Goal: Task Accomplishment & Management: Manage account settings

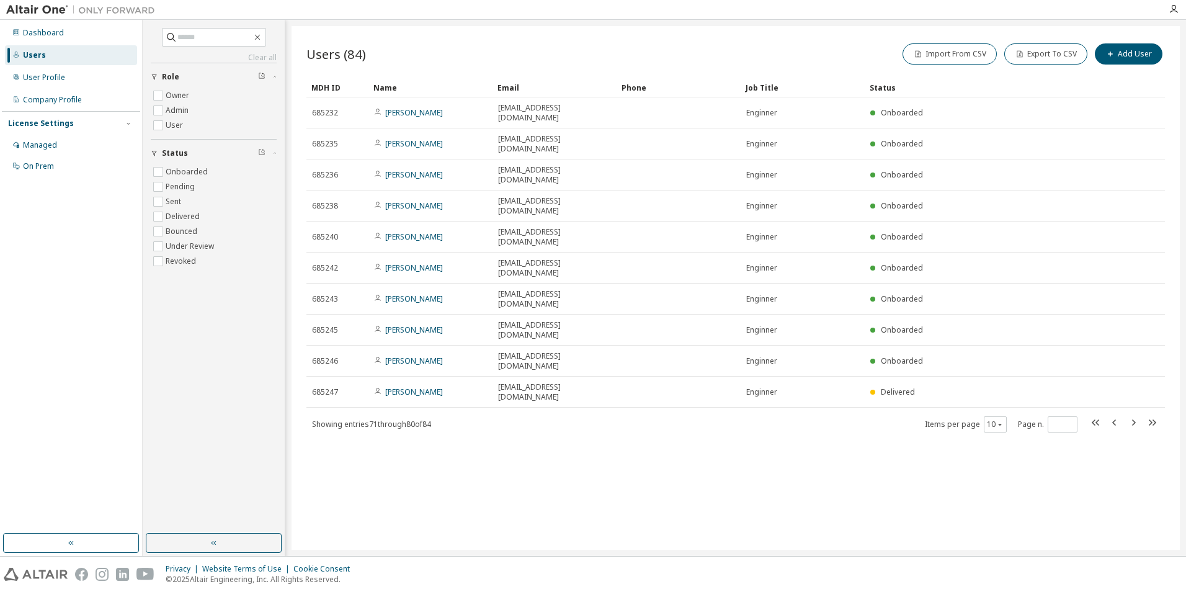
click at [49, 57] on div "Users" at bounding box center [71, 55] width 132 height 20
click at [42, 37] on div "Dashboard" at bounding box center [43, 33] width 41 height 10
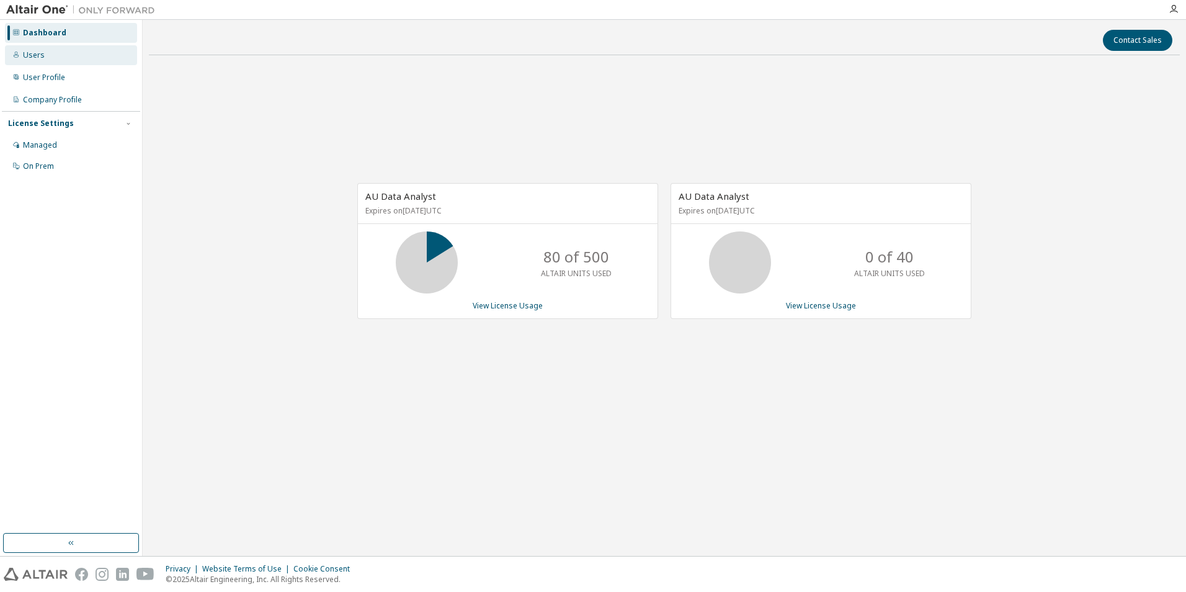
click at [39, 56] on div "Users" at bounding box center [34, 55] width 22 height 10
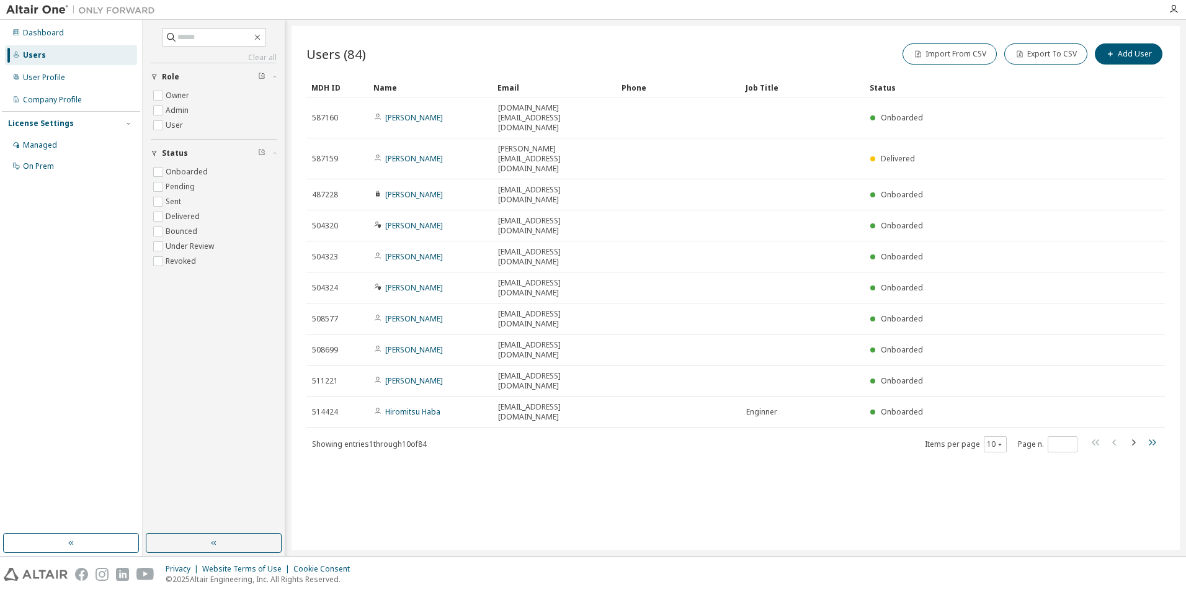
click at [1153, 435] on icon "button" at bounding box center [1152, 442] width 15 height 15
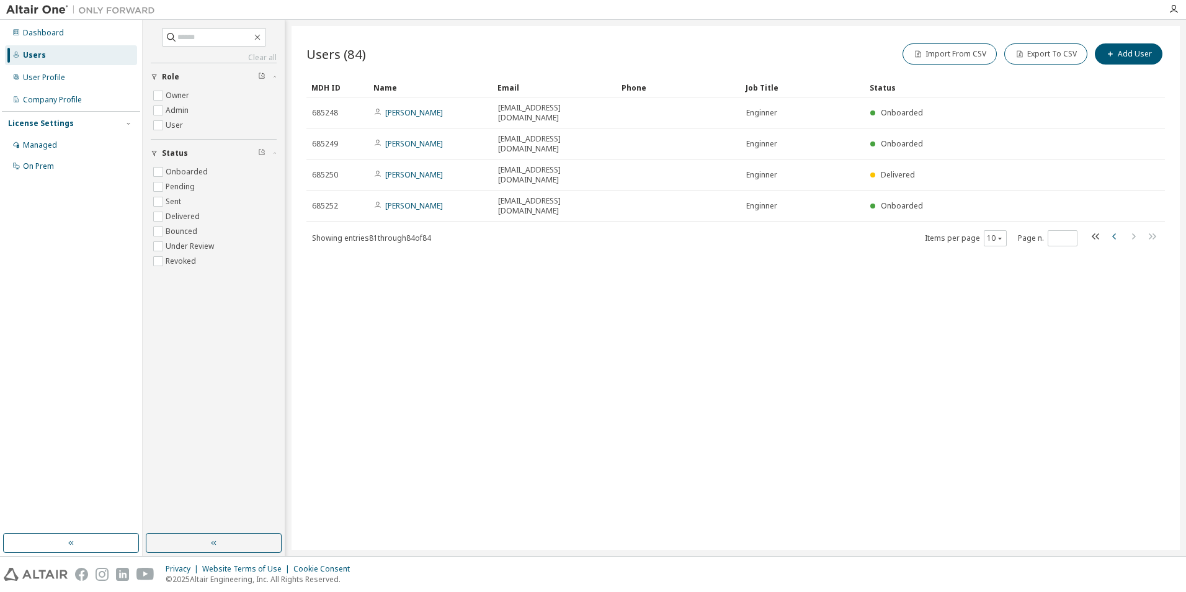
click at [1119, 229] on icon "button" at bounding box center [1114, 236] width 15 height 15
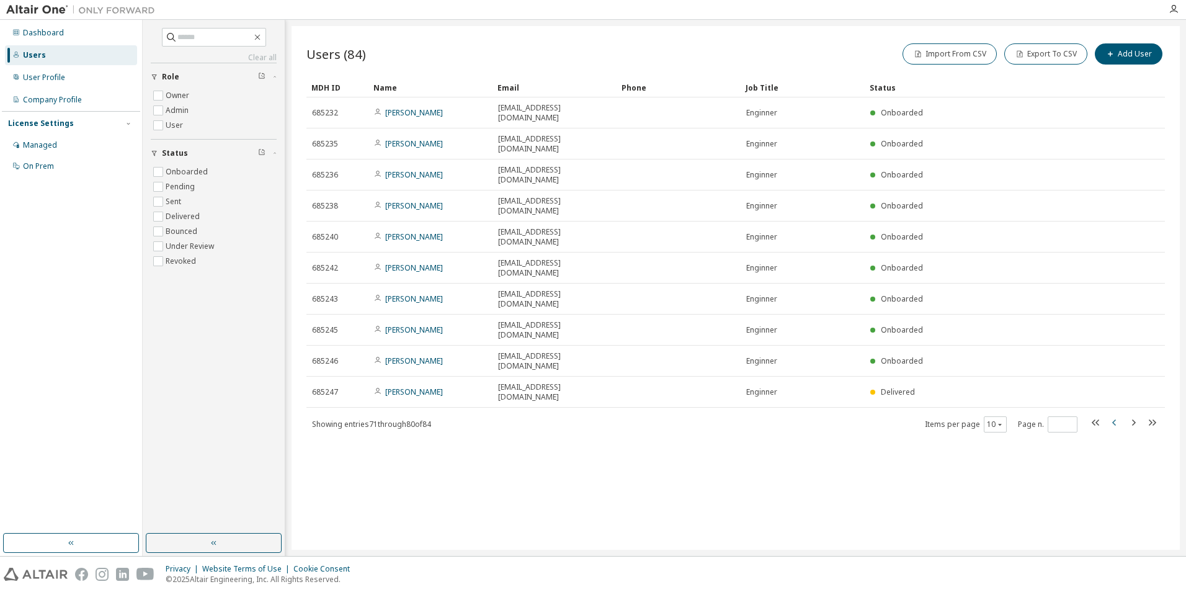
click at [1114, 415] on icon "button" at bounding box center [1114, 422] width 15 height 15
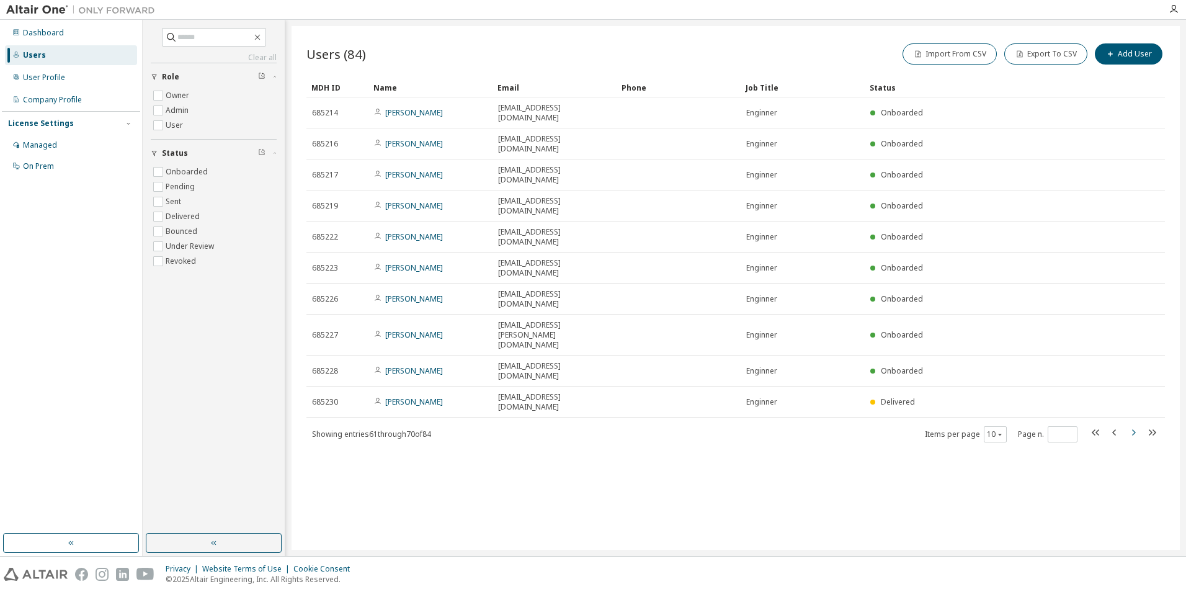
click at [1134, 425] on icon "button" at bounding box center [1133, 432] width 15 height 15
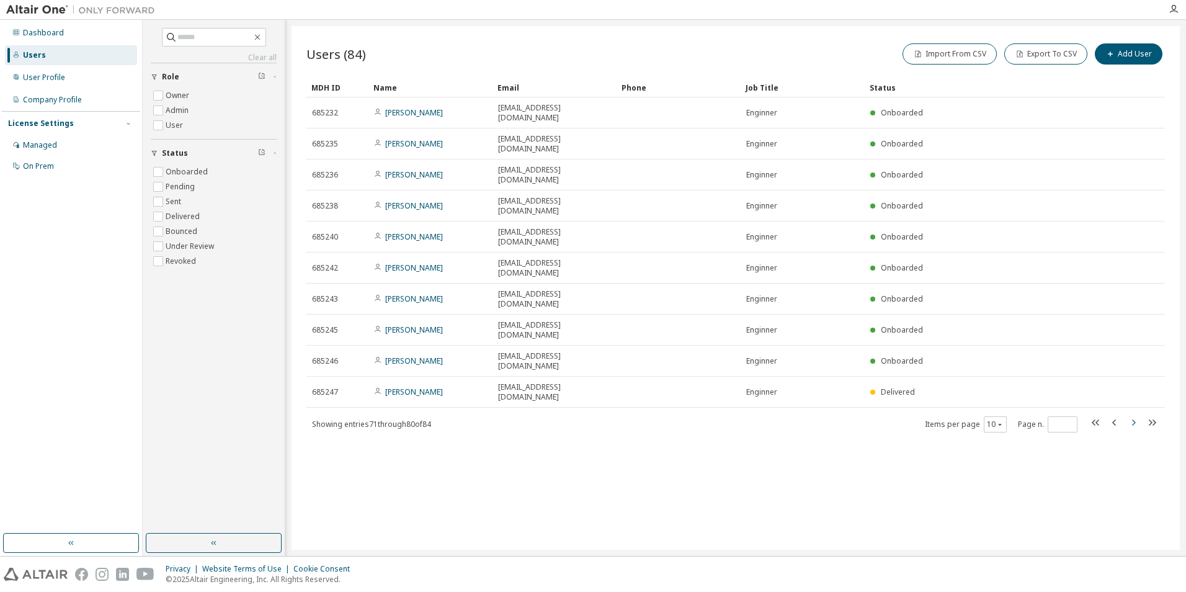
click at [1134, 415] on icon "button" at bounding box center [1133, 422] width 15 height 15
type input "*"
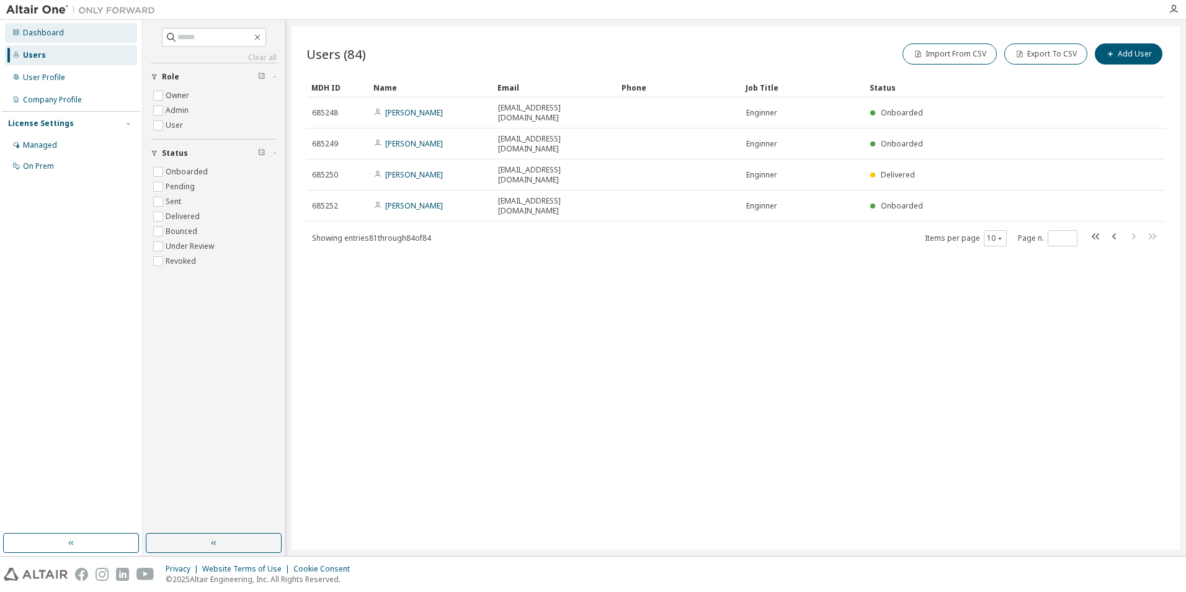
click at [49, 28] on div "Dashboard" at bounding box center [43, 33] width 41 height 10
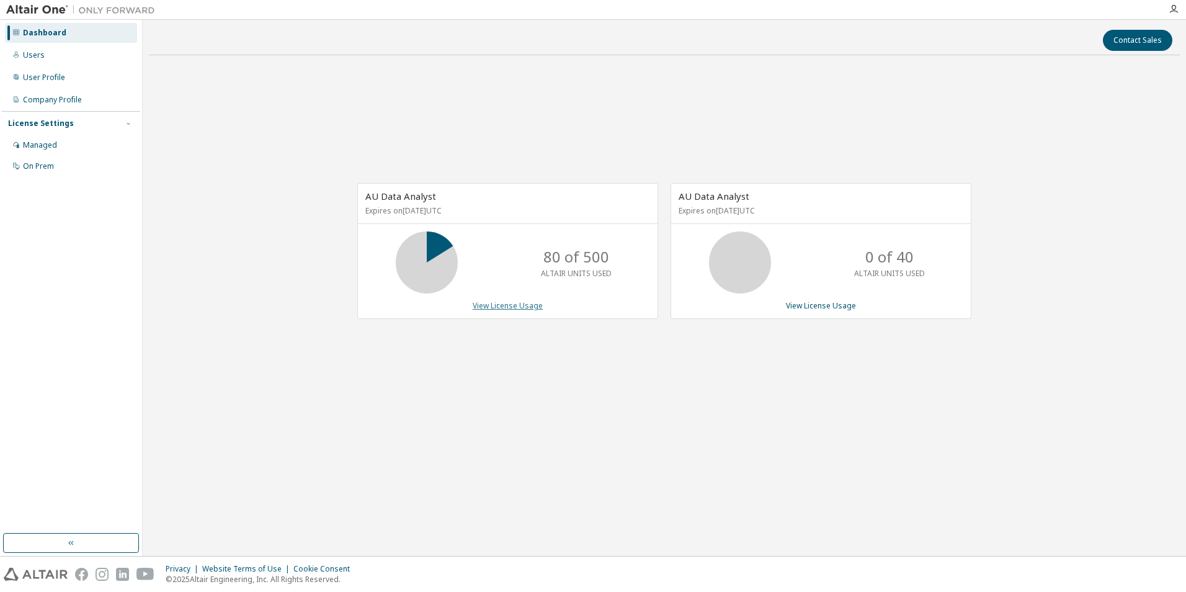
click at [507, 305] on link "View License Usage" at bounding box center [508, 305] width 70 height 11
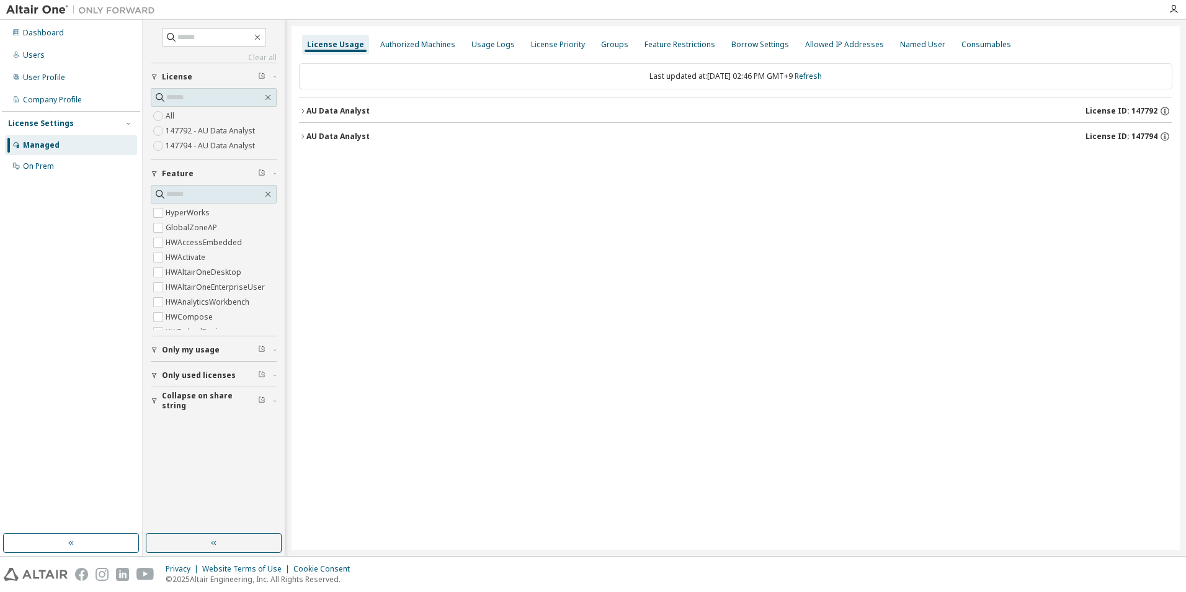
click at [302, 114] on icon "button" at bounding box center [302, 110] width 7 height 7
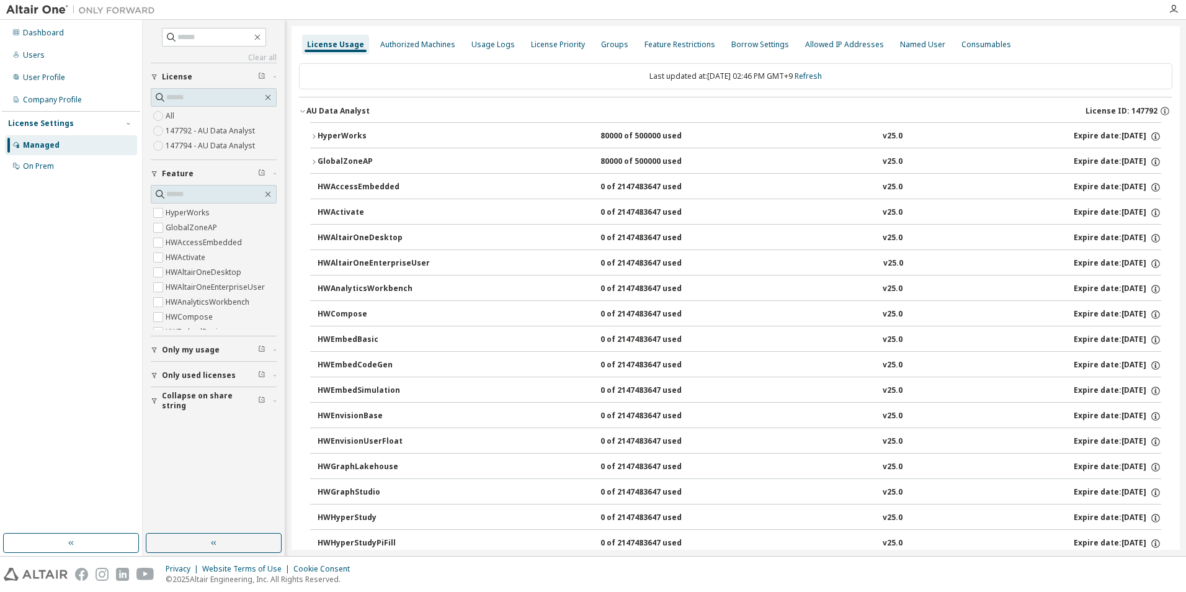
click at [338, 136] on div "HyperWorks" at bounding box center [374, 136] width 112 height 11
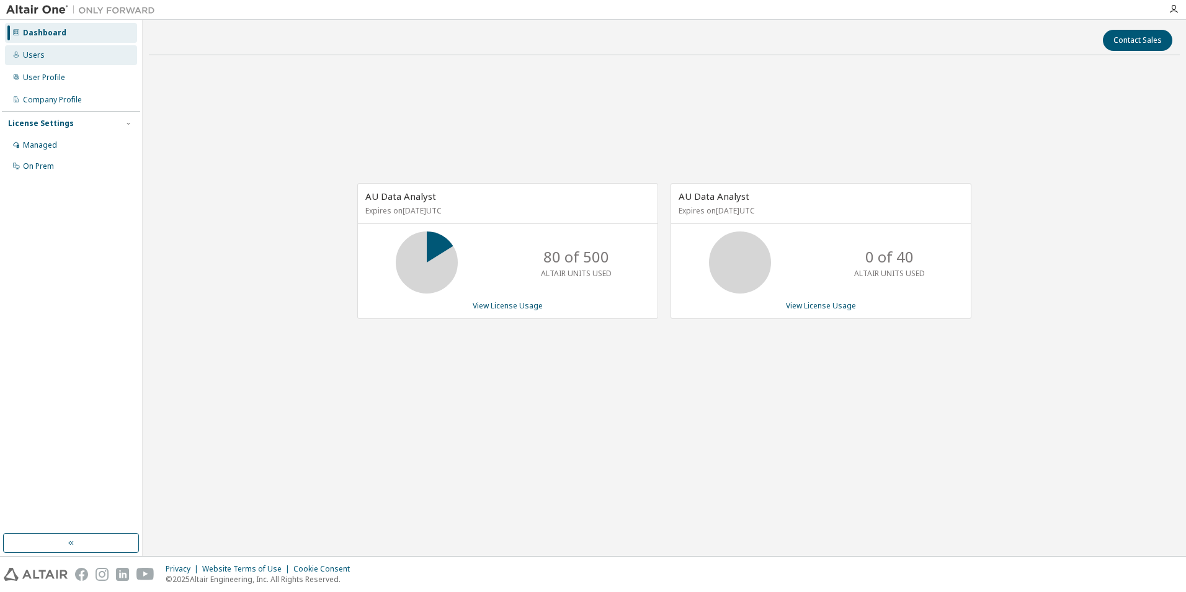
click at [71, 56] on div "Users" at bounding box center [71, 55] width 132 height 20
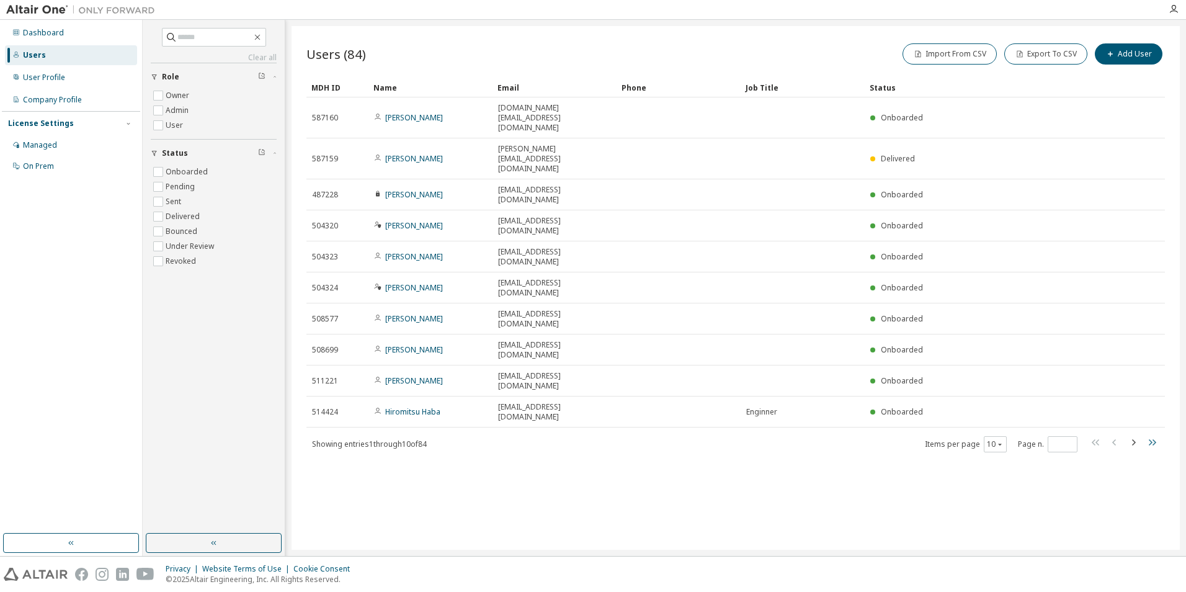
click at [1155, 439] on icon "button" at bounding box center [1152, 442] width 7 height 6
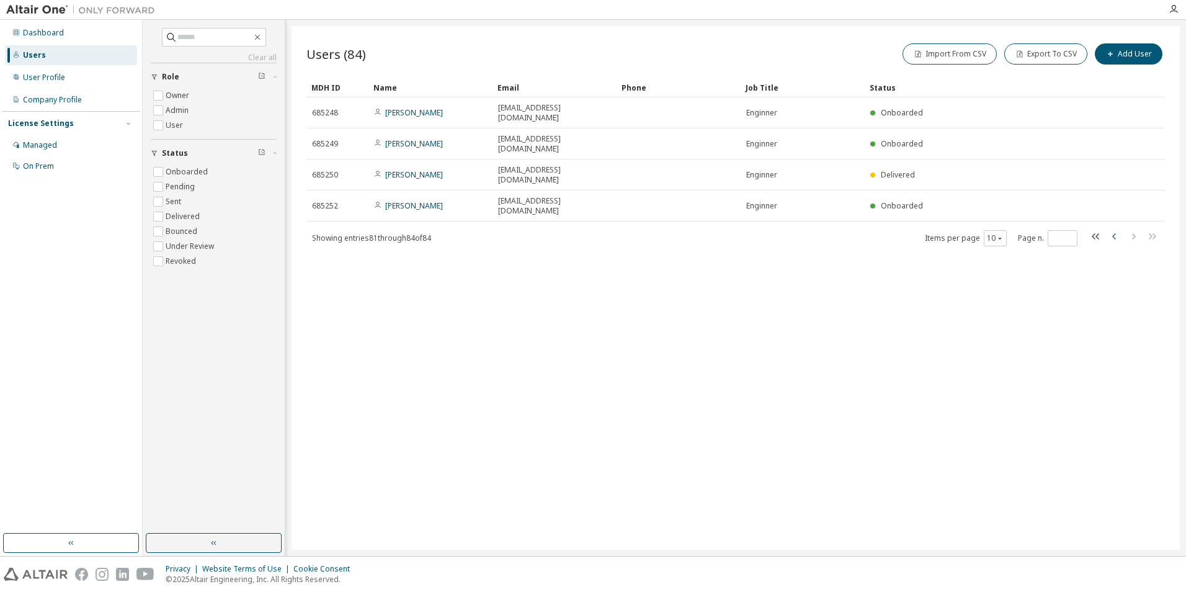
click at [1117, 229] on icon "button" at bounding box center [1114, 236] width 15 height 15
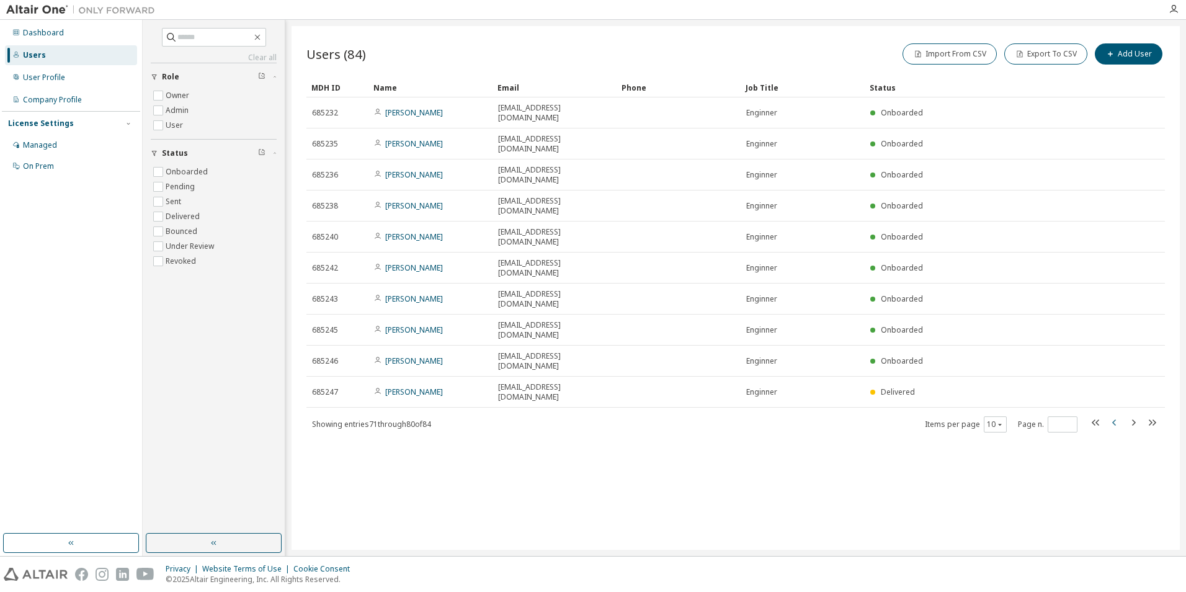
click at [1112, 415] on icon "button" at bounding box center [1114, 422] width 15 height 15
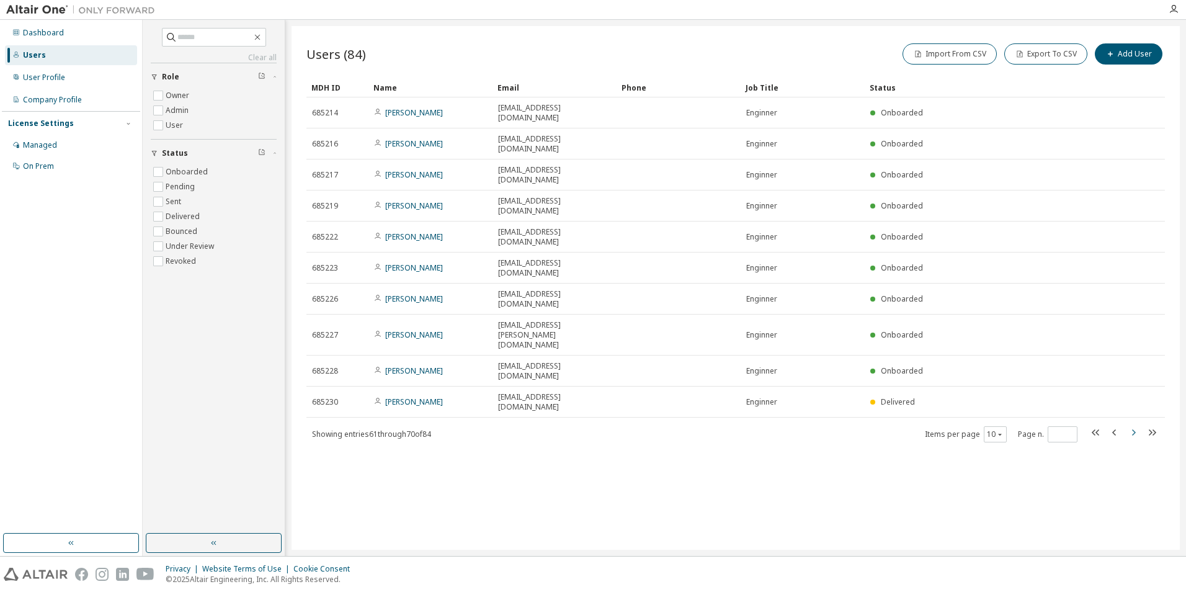
click at [1138, 425] on icon "button" at bounding box center [1133, 432] width 15 height 15
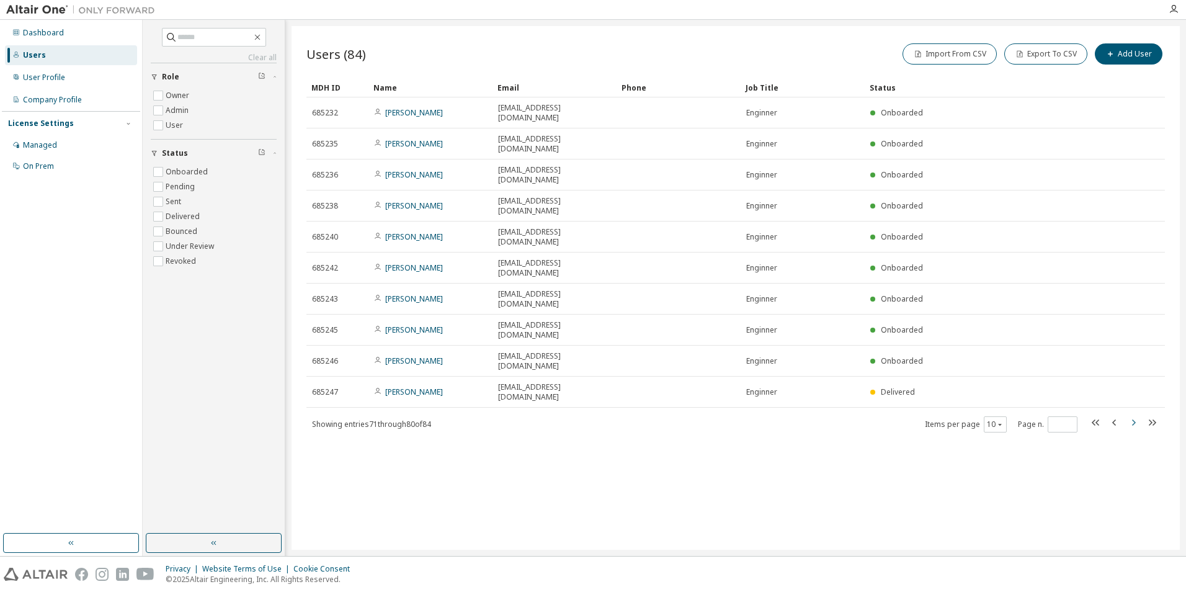
click at [1138, 415] on icon "button" at bounding box center [1133, 422] width 15 height 15
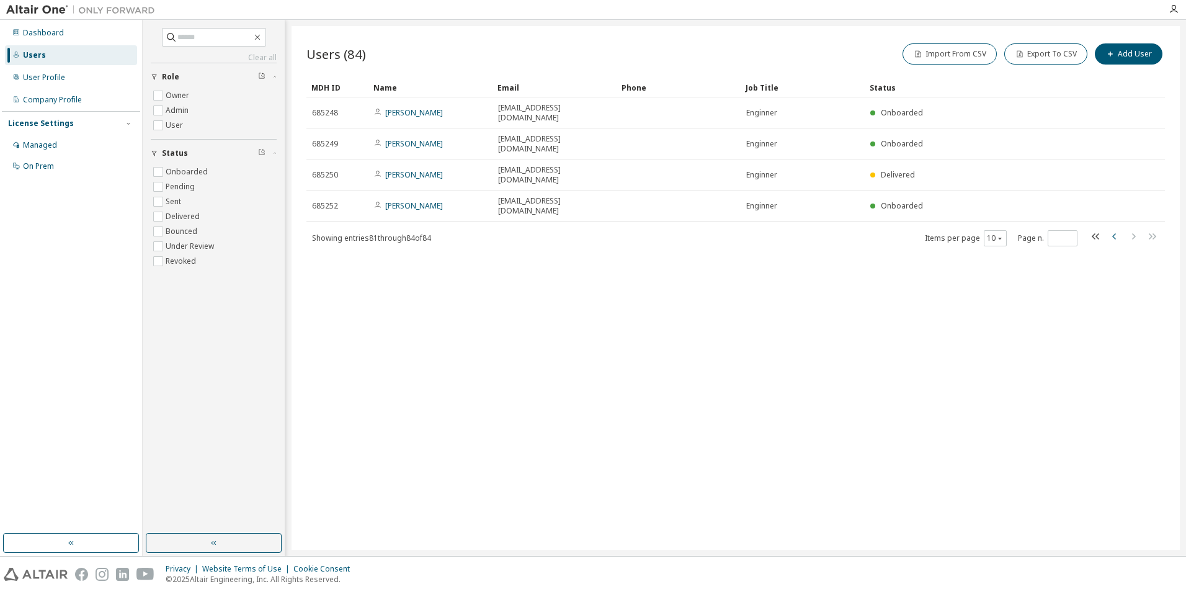
click at [1112, 229] on icon "button" at bounding box center [1114, 236] width 15 height 15
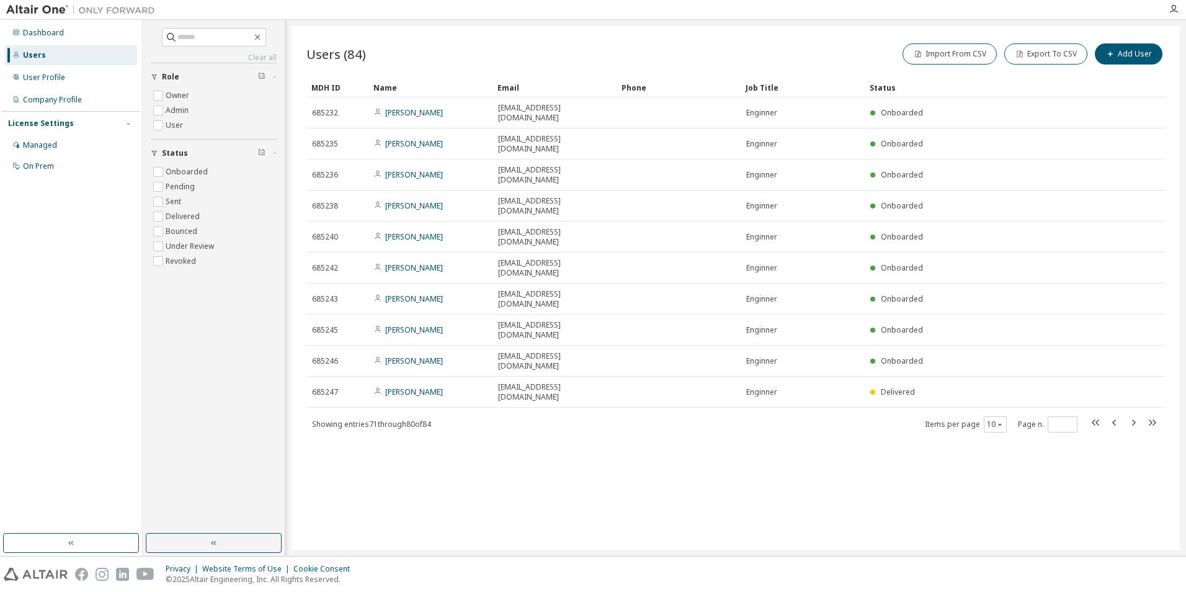
click at [603, 424] on div "Users (84) Import From CSV Export To CSV Add User Clear Load Save Save As Field…" at bounding box center [736, 288] width 888 height 524
click at [1139, 415] on icon "button" at bounding box center [1133, 422] width 15 height 15
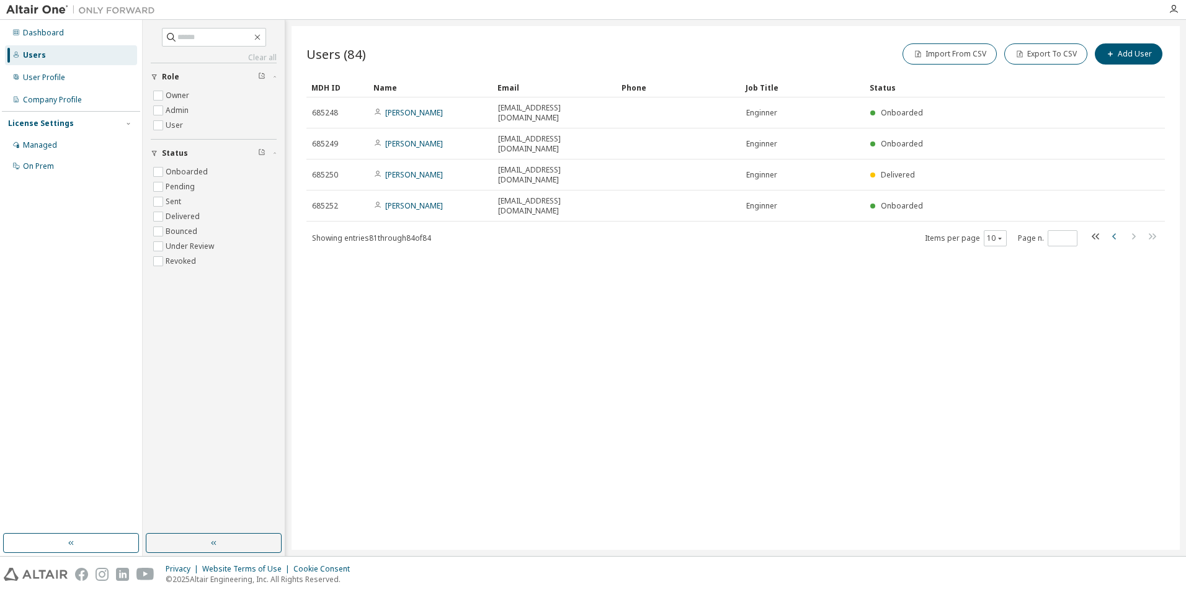
click at [1117, 229] on icon "button" at bounding box center [1114, 236] width 15 height 15
type input "*"
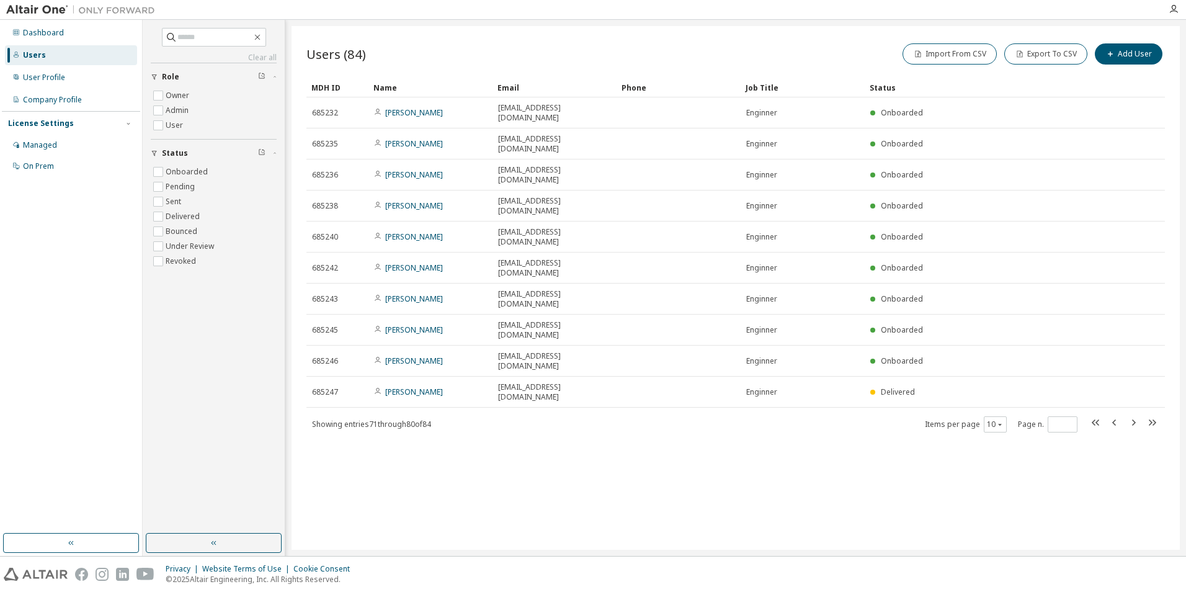
click at [686, 438] on div "Users (84) Import From CSV Export To CSV Add User Clear Load Save Save As Field…" at bounding box center [736, 288] width 888 height 524
click at [573, 357] on div "Users (84) Import From CSV Export To CSV Add User Clear Load Save Save As Field…" at bounding box center [736, 288] width 888 height 524
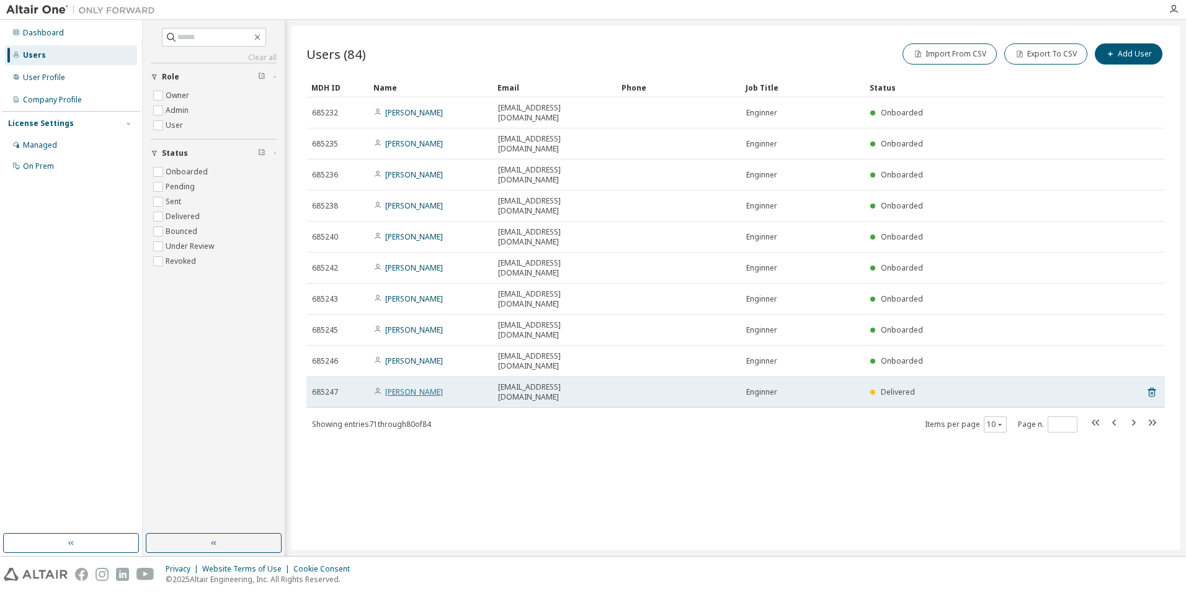
drag, startPoint x: 595, startPoint y: 294, endPoint x: 415, endPoint y: 301, distance: 180.1
click at [415, 387] on link "[PERSON_NAME]" at bounding box center [414, 392] width 58 height 11
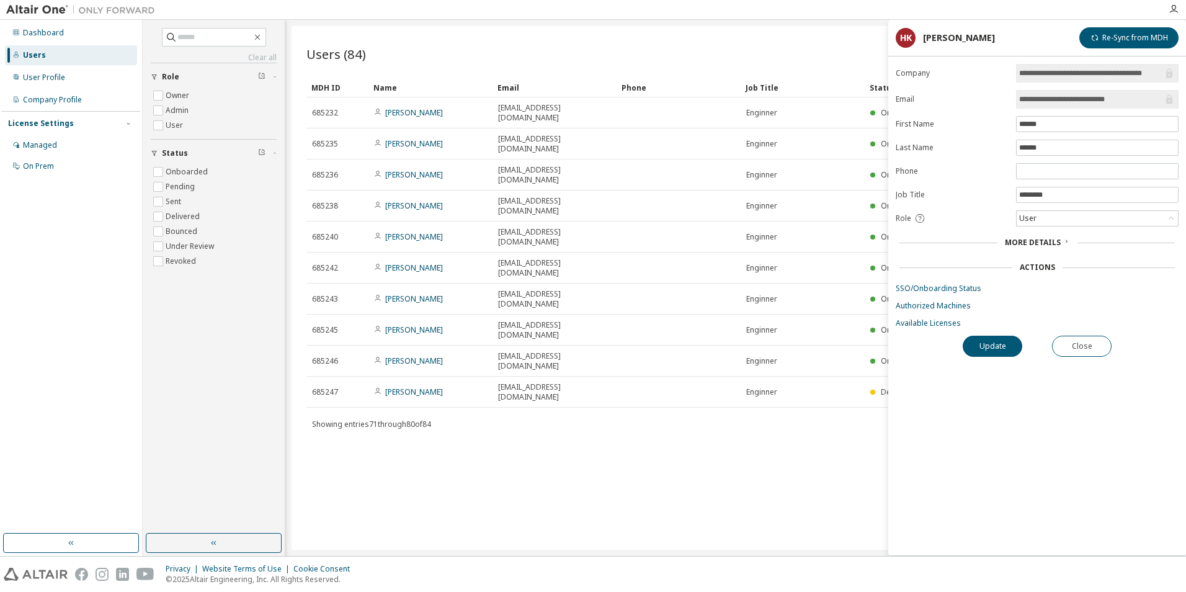
click at [601, 365] on div "Users (84) Import From CSV Export To CSV Add User Clear Load Save Save As Field…" at bounding box center [736, 288] width 888 height 524
click at [702, 360] on div "Users (84) Import From CSV Export To CSV Add User Clear Load Save Save As Field…" at bounding box center [736, 288] width 888 height 524
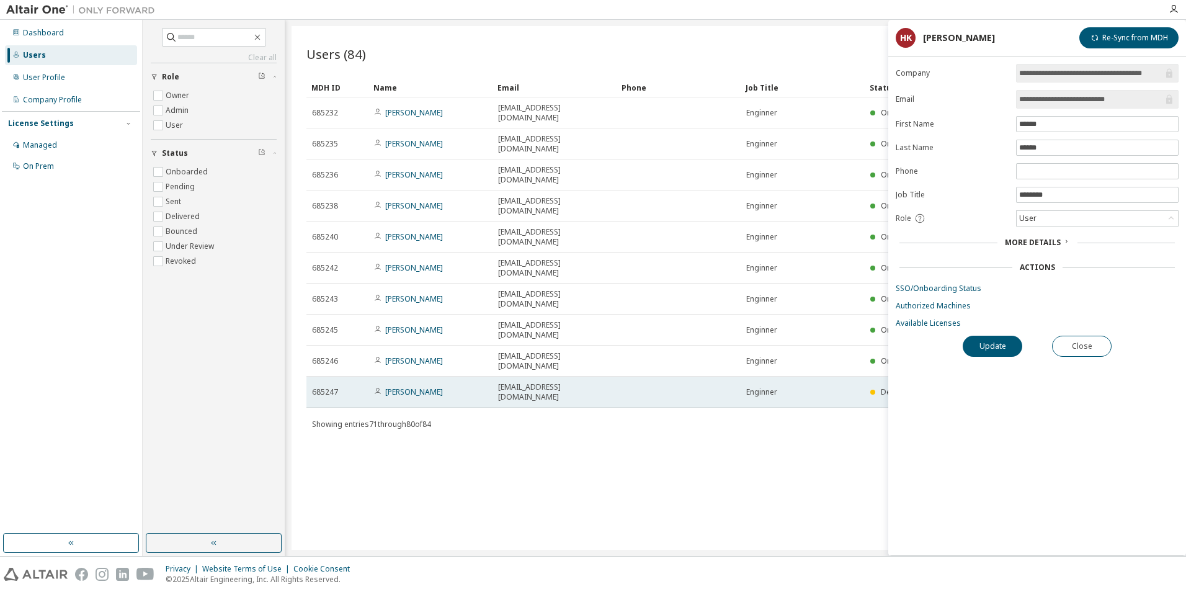
click at [562, 382] on span "[EMAIL_ADDRESS][DOMAIN_NAME]" at bounding box center [554, 392] width 113 height 20
drag, startPoint x: 562, startPoint y: 300, endPoint x: 546, endPoint y: 301, distance: 16.2
click at [546, 382] on span "[EMAIL_ADDRESS][DOMAIN_NAME]" at bounding box center [554, 392] width 113 height 20
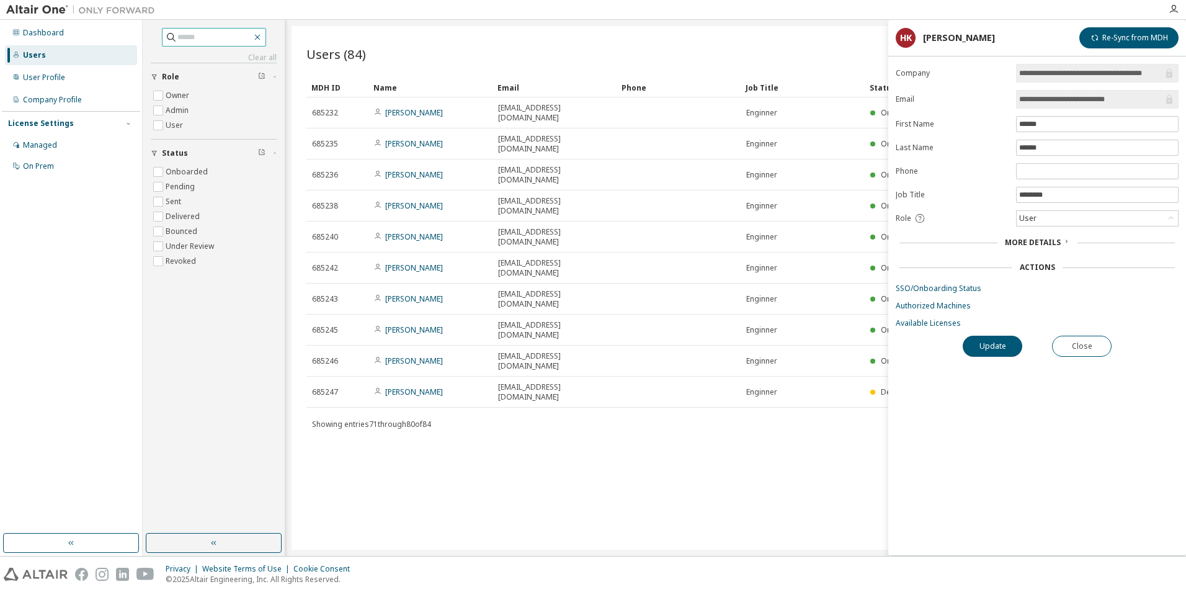
click at [262, 40] on icon "button" at bounding box center [258, 37] width 10 height 10
click at [262, 37] on icon "button" at bounding box center [258, 37] width 10 height 10
click at [712, 396] on div "Users (84) Import From CSV Export To CSV Add User Clear Load Save Save As Field…" at bounding box center [736, 288] width 888 height 524
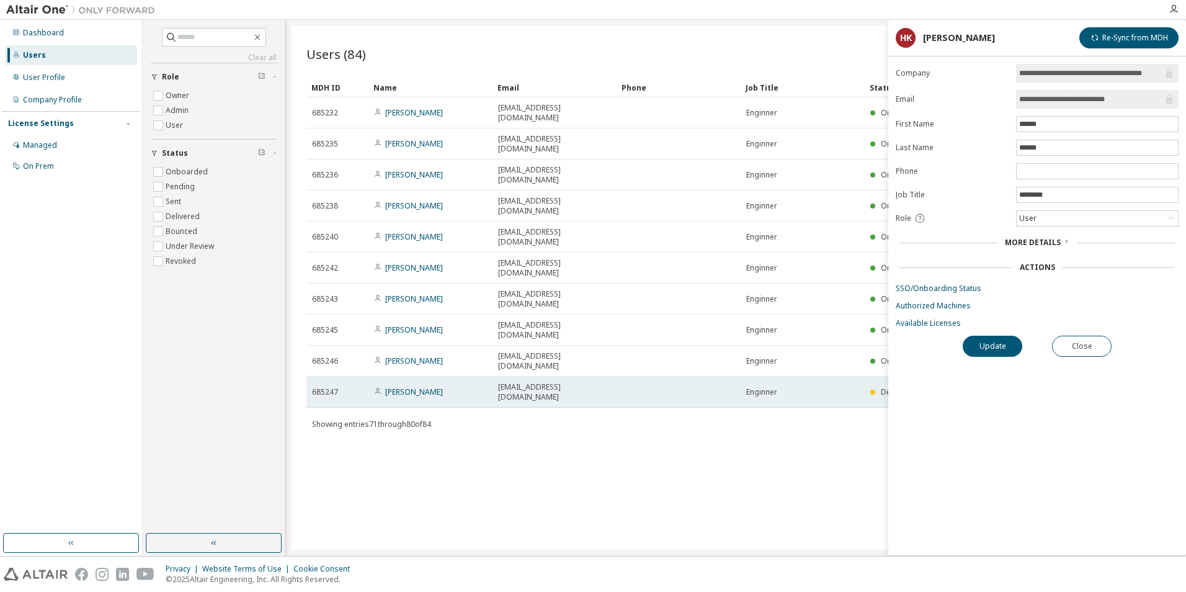
click at [651, 377] on td at bounding box center [679, 392] width 124 height 31
drag, startPoint x: 641, startPoint y: 301, endPoint x: 601, endPoint y: 300, distance: 39.7
click at [601, 382] on span "[EMAIL_ADDRESS][DOMAIN_NAME]" at bounding box center [554, 392] width 113 height 20
drag, startPoint x: 597, startPoint y: 298, endPoint x: 583, endPoint y: 297, distance: 13.8
click at [583, 382] on span "[EMAIL_ADDRESS][DOMAIN_NAME]" at bounding box center [554, 392] width 113 height 20
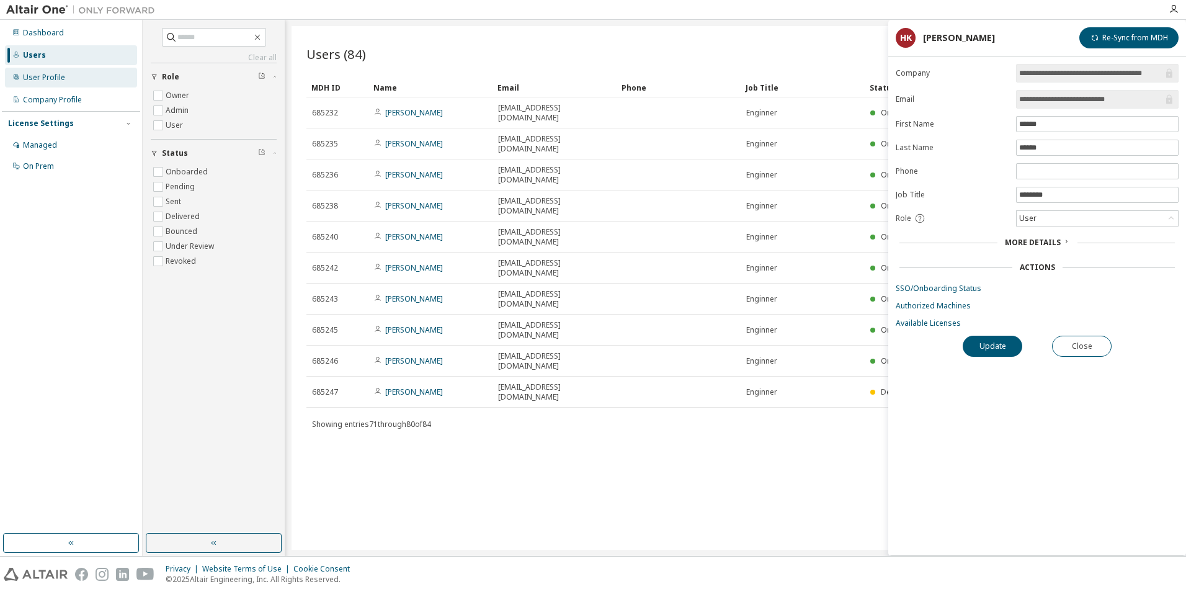
click at [61, 76] on div "User Profile" at bounding box center [44, 78] width 42 height 10
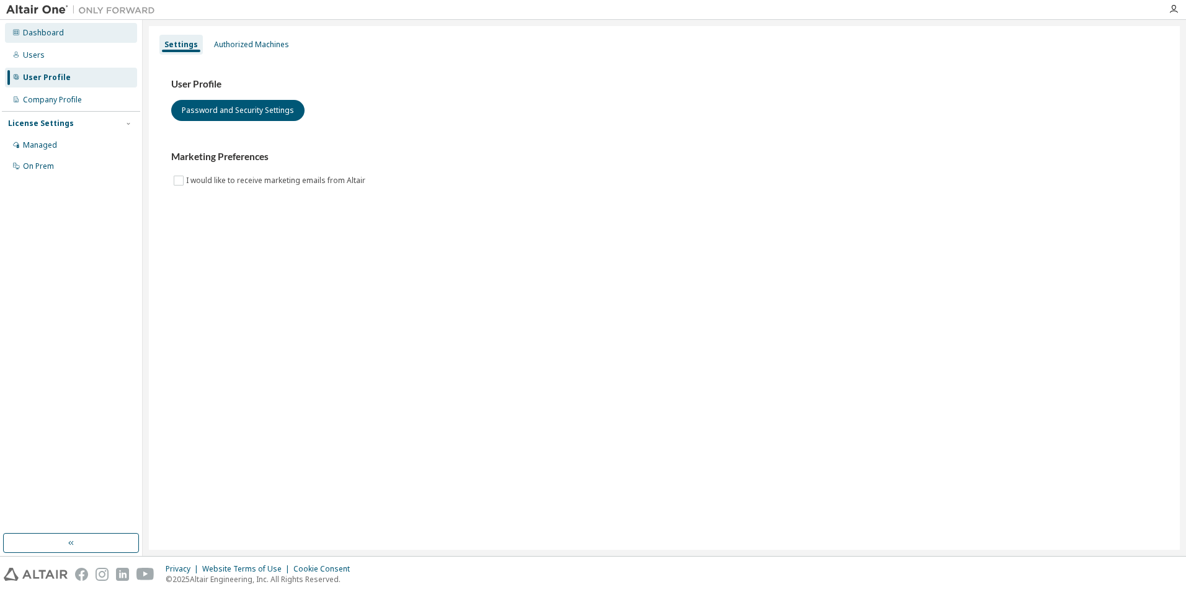
click at [48, 32] on div "Dashboard" at bounding box center [43, 33] width 41 height 10
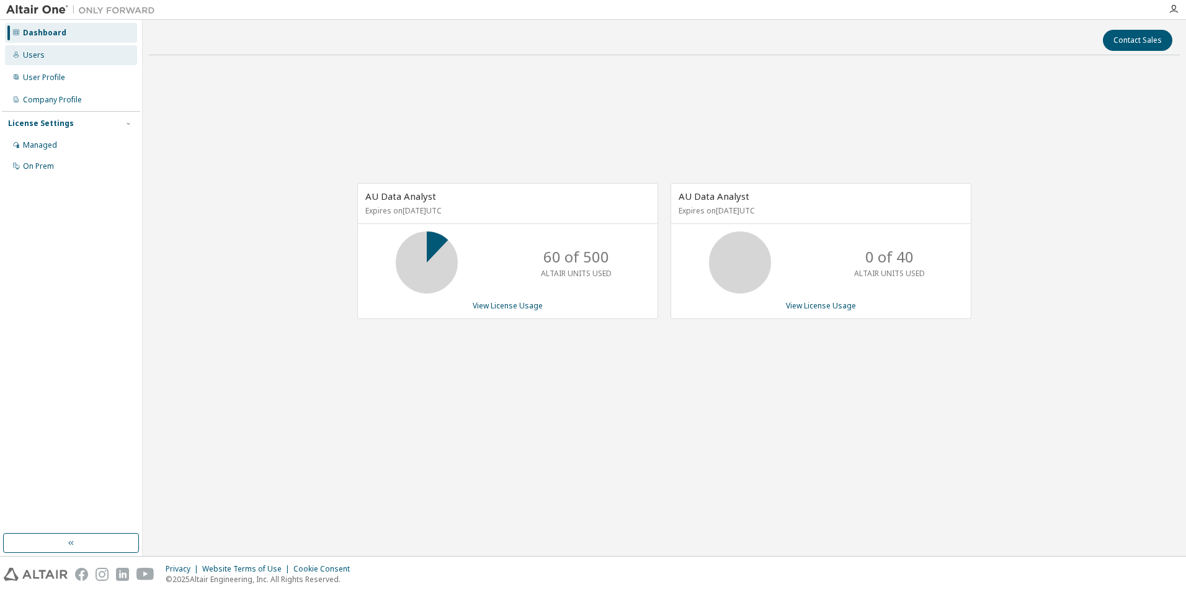
click at [47, 60] on div "Users" at bounding box center [71, 55] width 132 height 20
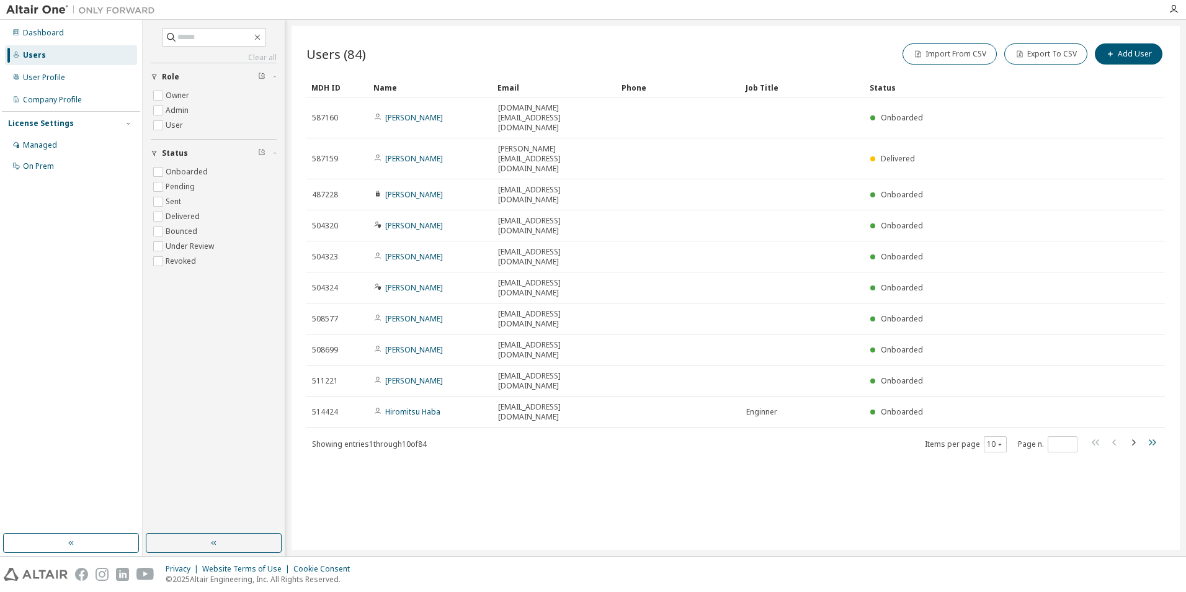
click at [1154, 435] on icon "button" at bounding box center [1152, 442] width 15 height 15
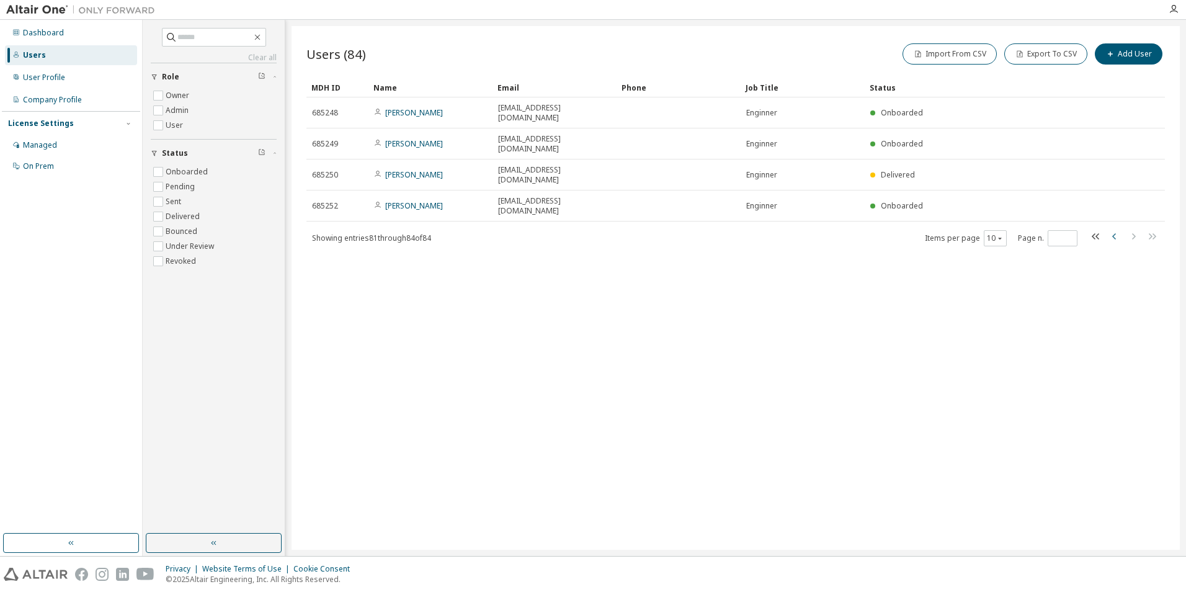
click at [1112, 229] on icon "button" at bounding box center [1114, 236] width 15 height 15
type input "*"
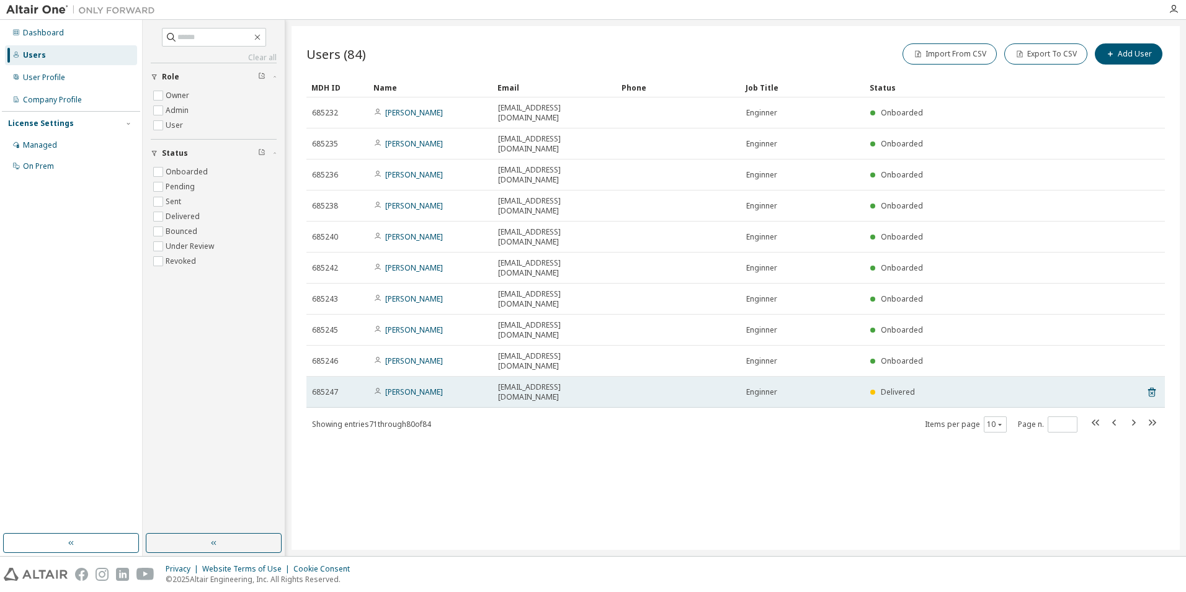
drag, startPoint x: 701, startPoint y: 297, endPoint x: 617, endPoint y: 302, distance: 84.5
click at [617, 377] on td at bounding box center [679, 392] width 124 height 31
click at [616, 377] on td "[EMAIL_ADDRESS][DOMAIN_NAME]" at bounding box center [555, 392] width 124 height 31
click at [1151, 388] on icon at bounding box center [1151, 392] width 7 height 9
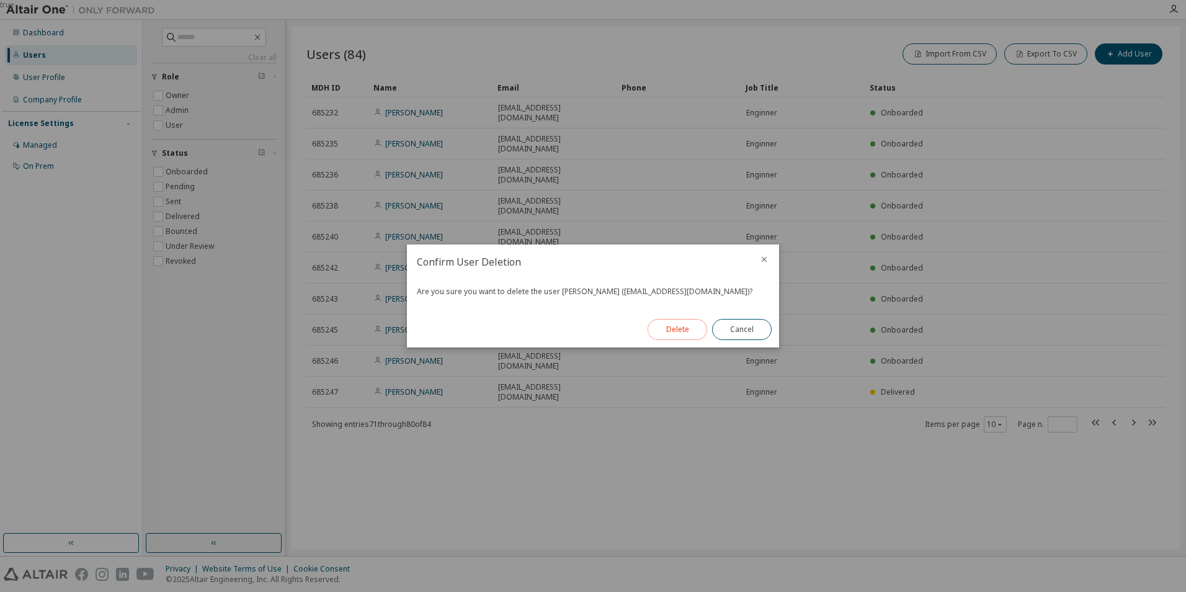
click at [684, 329] on button "Delete" at bounding box center [678, 329] width 60 height 21
click at [749, 335] on button "Close" at bounding box center [742, 329] width 60 height 21
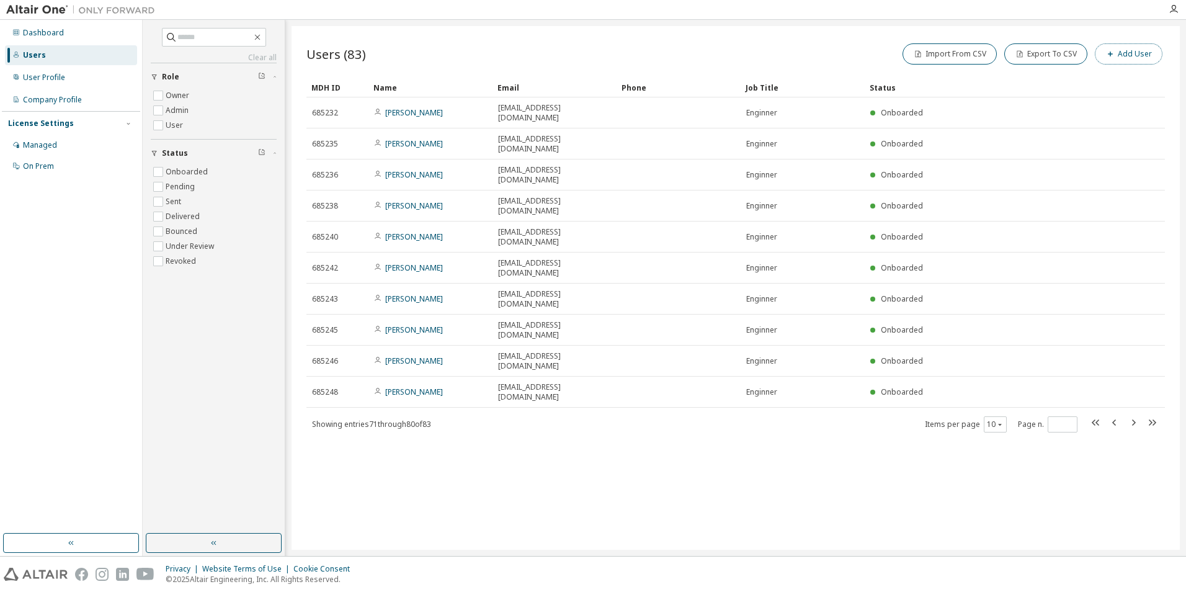
click at [1134, 53] on button "Add User" at bounding box center [1129, 53] width 68 height 21
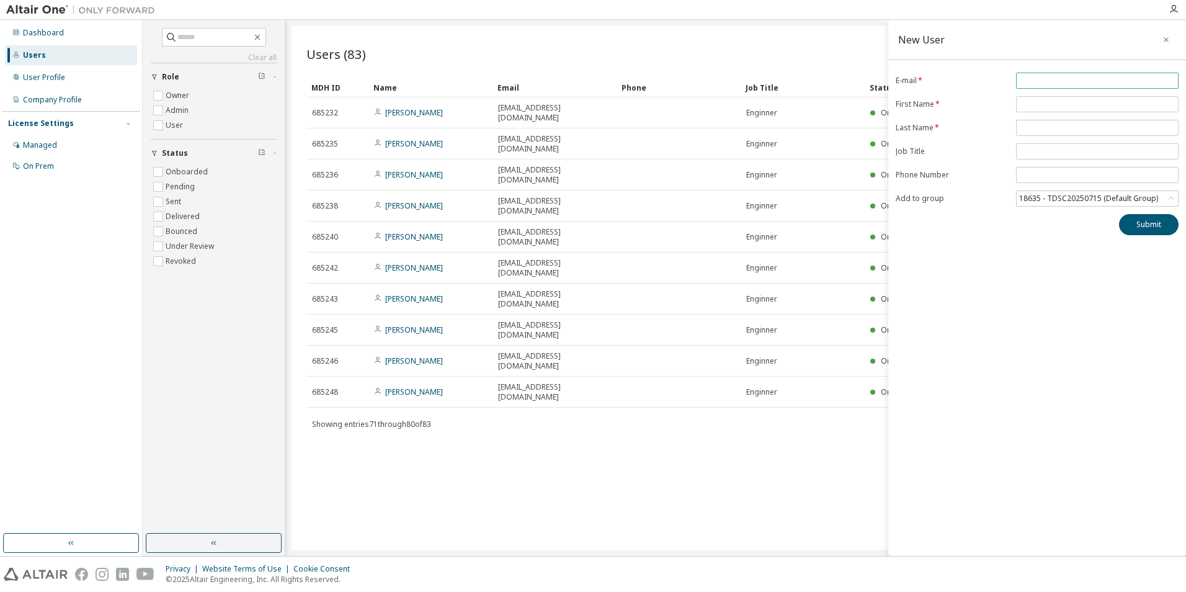
click at [1065, 79] on input "email" at bounding box center [1097, 81] width 156 height 10
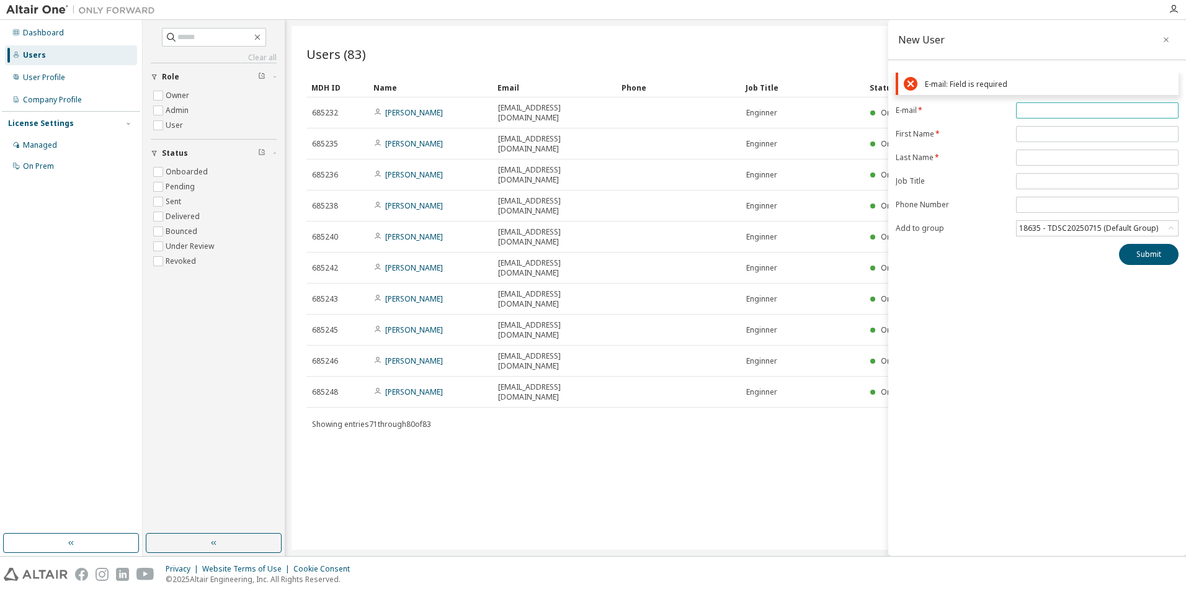
click at [1031, 105] on input "email" at bounding box center [1097, 110] width 156 height 10
paste input "**********"
type input "**********"
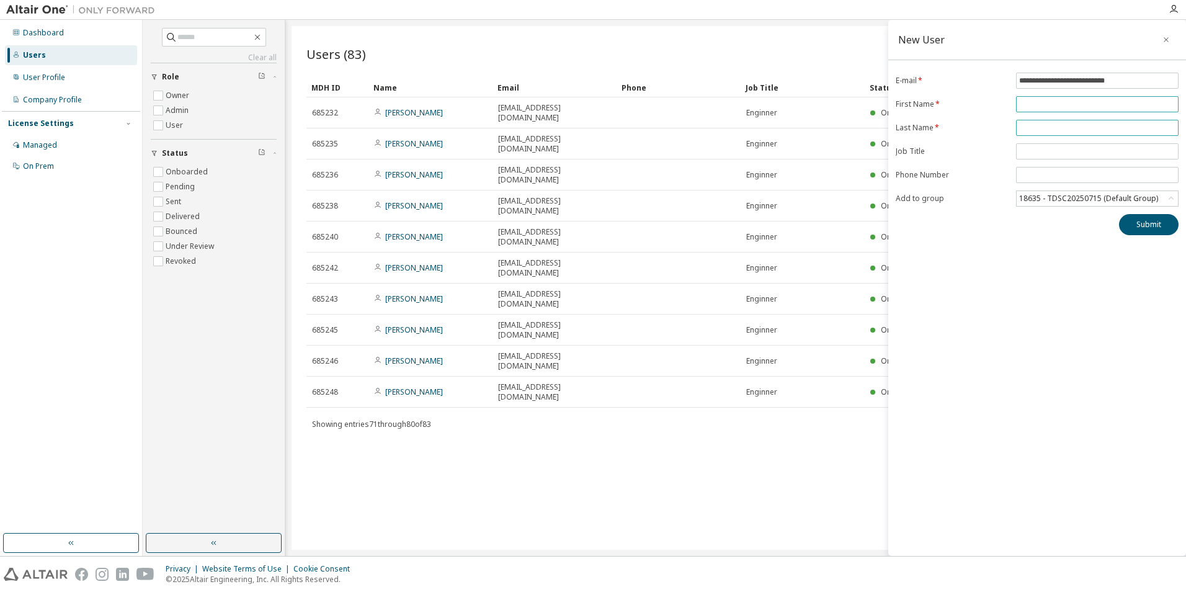
click at [1076, 130] on form "**********" at bounding box center [1037, 140] width 283 height 134
type input "******"
click at [1075, 124] on input "text" at bounding box center [1097, 128] width 156 height 10
type input "******"
click button "Submit" at bounding box center [1149, 224] width 60 height 21
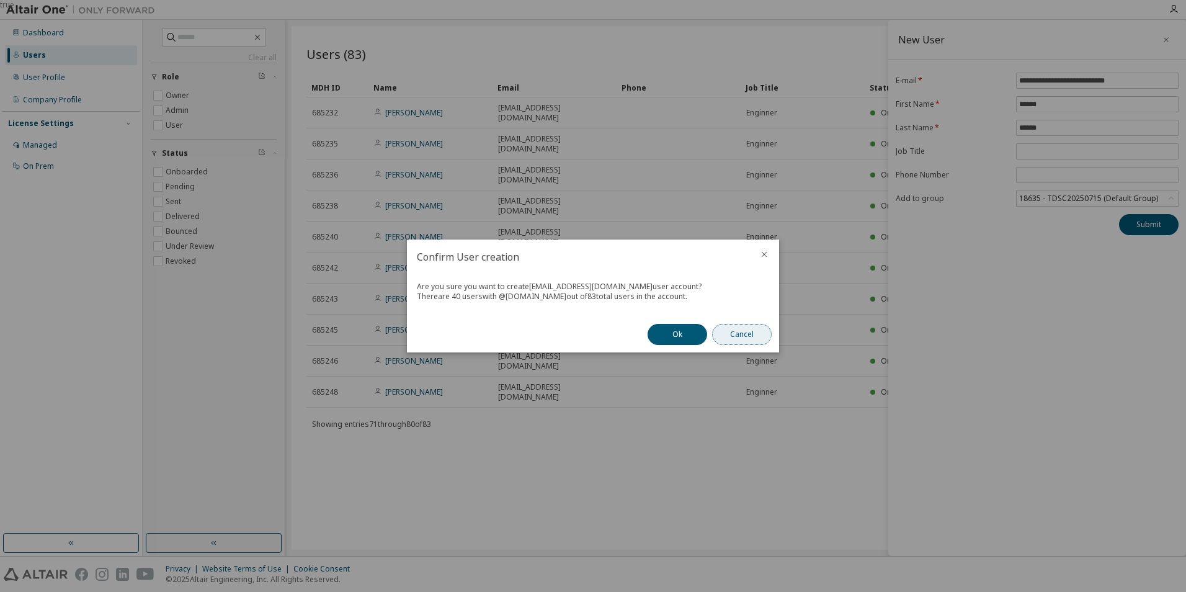
click at [757, 333] on button "Cancel" at bounding box center [742, 334] width 60 height 21
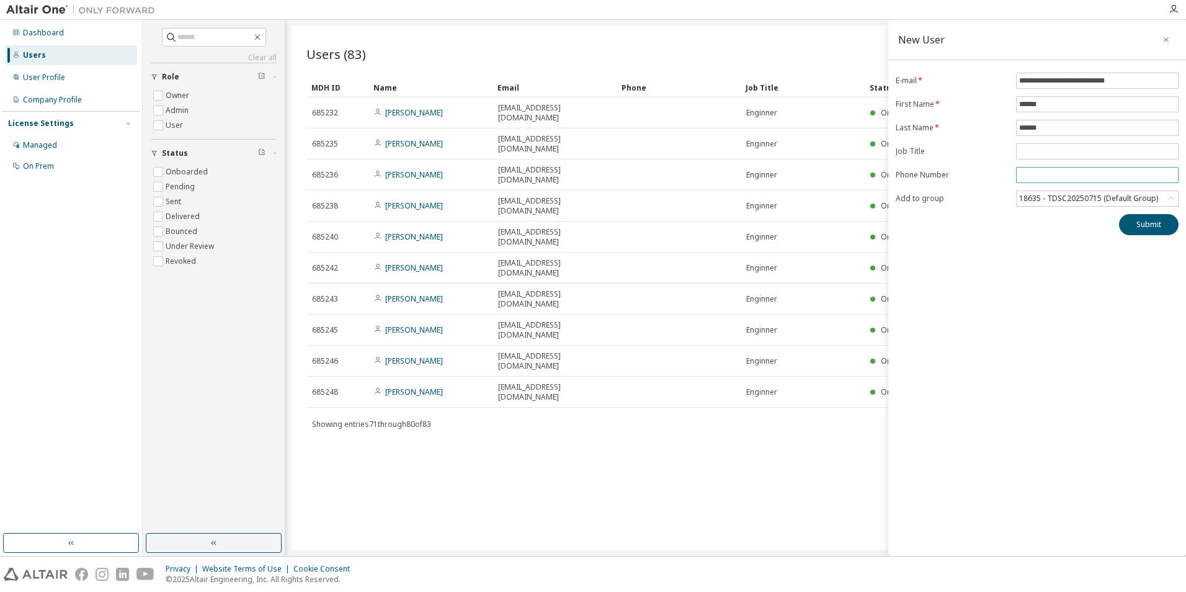
click at [1049, 171] on input "tel" at bounding box center [1097, 175] width 156 height 10
click at [1075, 151] on input "text" at bounding box center [1097, 151] width 156 height 10
click at [1065, 151] on input "text" at bounding box center [1097, 151] width 156 height 10
type input "********"
click at [1167, 197] on icon at bounding box center [1171, 198] width 12 height 12
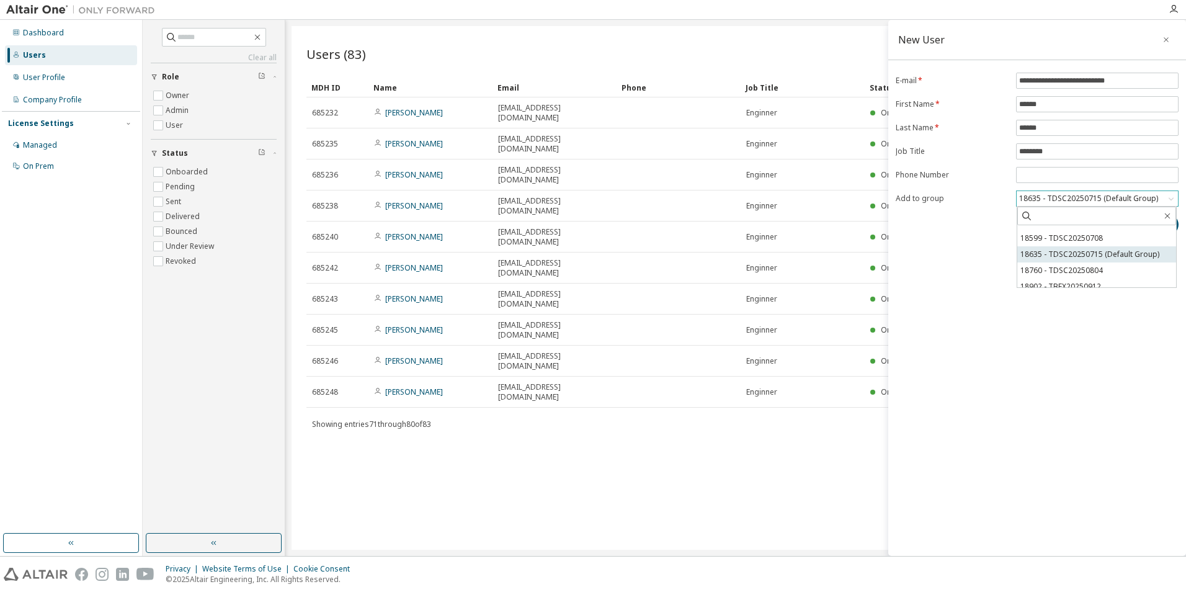
scroll to position [148, 0]
click at [1135, 276] on li "18902 - TBEX20250912" at bounding box center [1096, 279] width 159 height 16
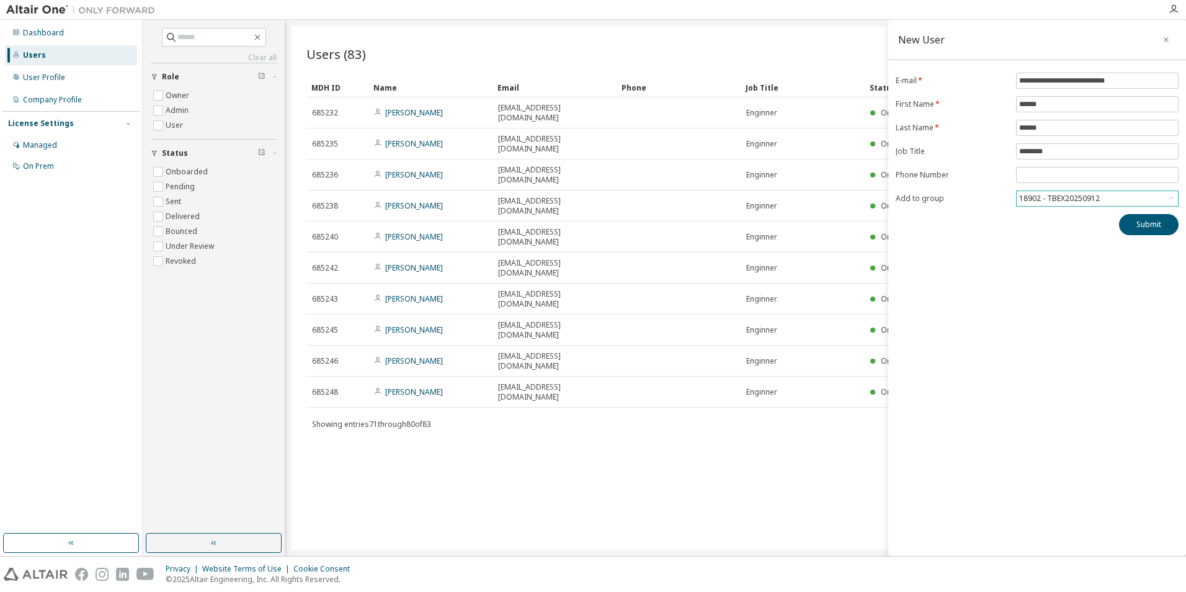
click at [1064, 281] on div "**********" at bounding box center [1037, 288] width 298 height 536
click at [1150, 225] on button "Submit" at bounding box center [1149, 224] width 60 height 21
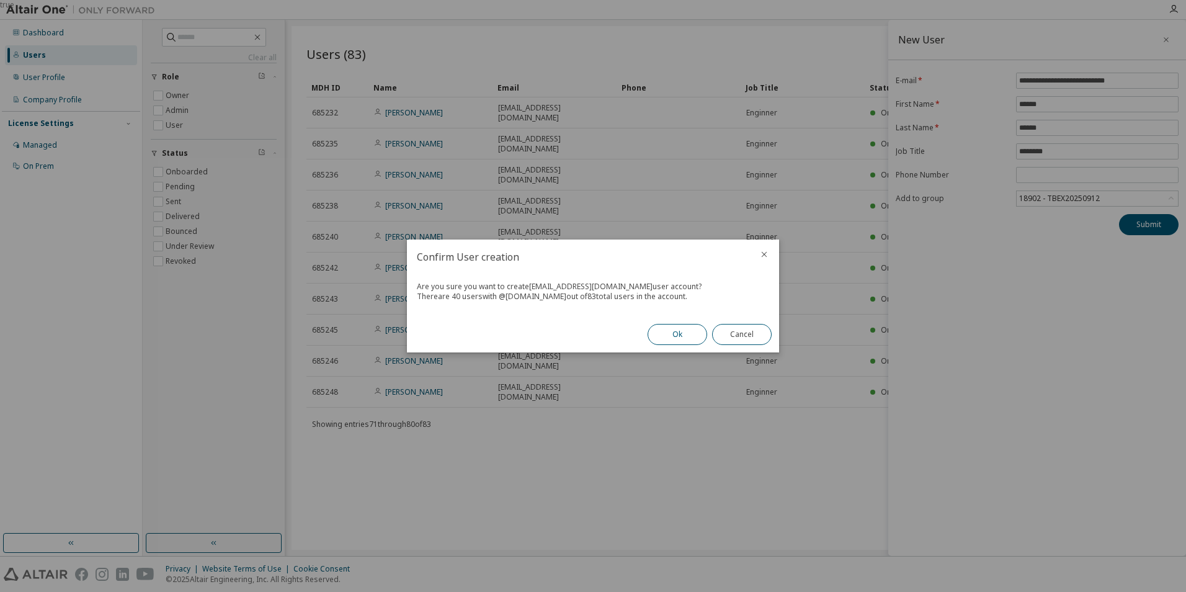
click at [674, 339] on button "Ok" at bounding box center [678, 334] width 60 height 21
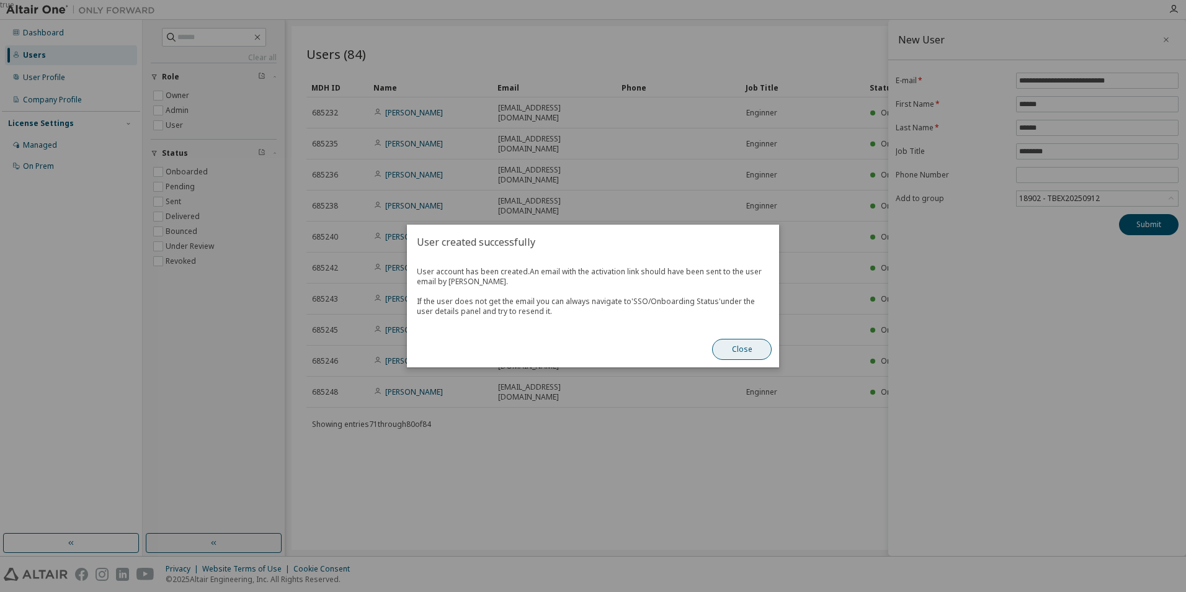
click at [728, 350] on button "Close" at bounding box center [742, 349] width 60 height 21
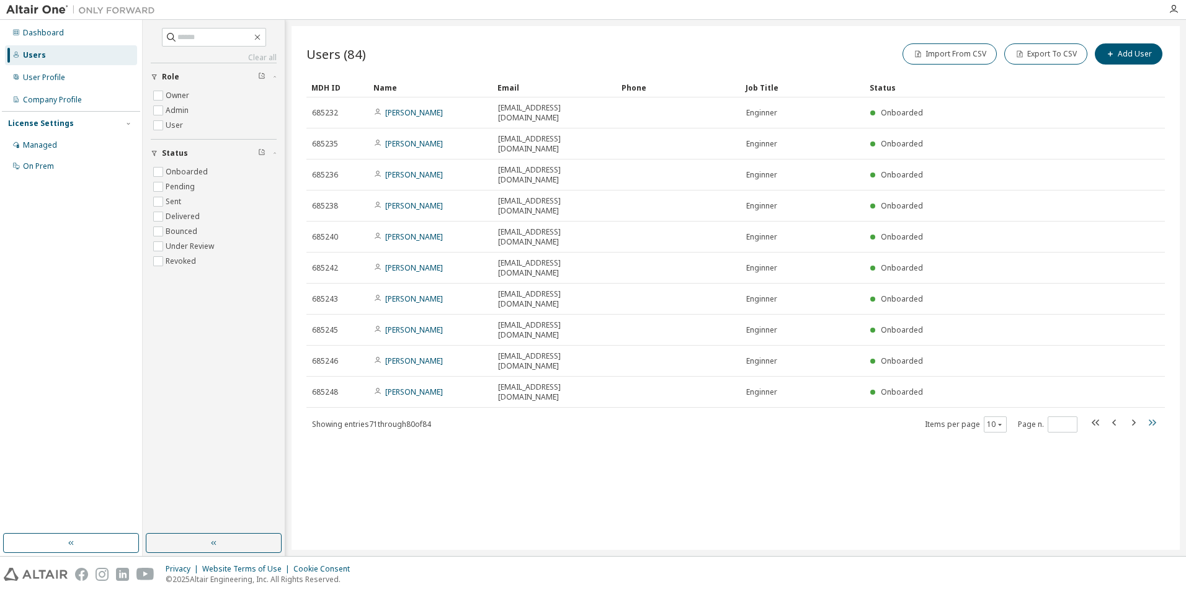
click at [1152, 415] on icon "button" at bounding box center [1152, 422] width 15 height 15
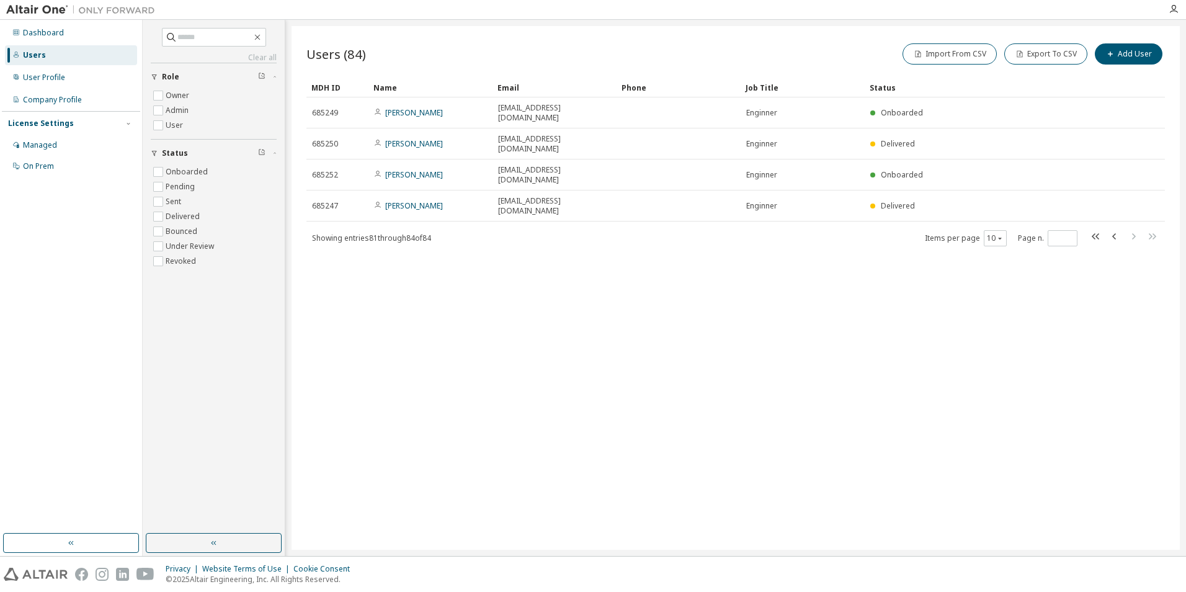
drag, startPoint x: 633, startPoint y: 251, endPoint x: 702, endPoint y: 254, distance: 68.3
click at [634, 251] on div "Users (84) Import From CSV Export To CSV Add User Clear Load Save Save As Field…" at bounding box center [736, 288] width 888 height 524
click at [1116, 229] on icon "button" at bounding box center [1114, 236] width 15 height 15
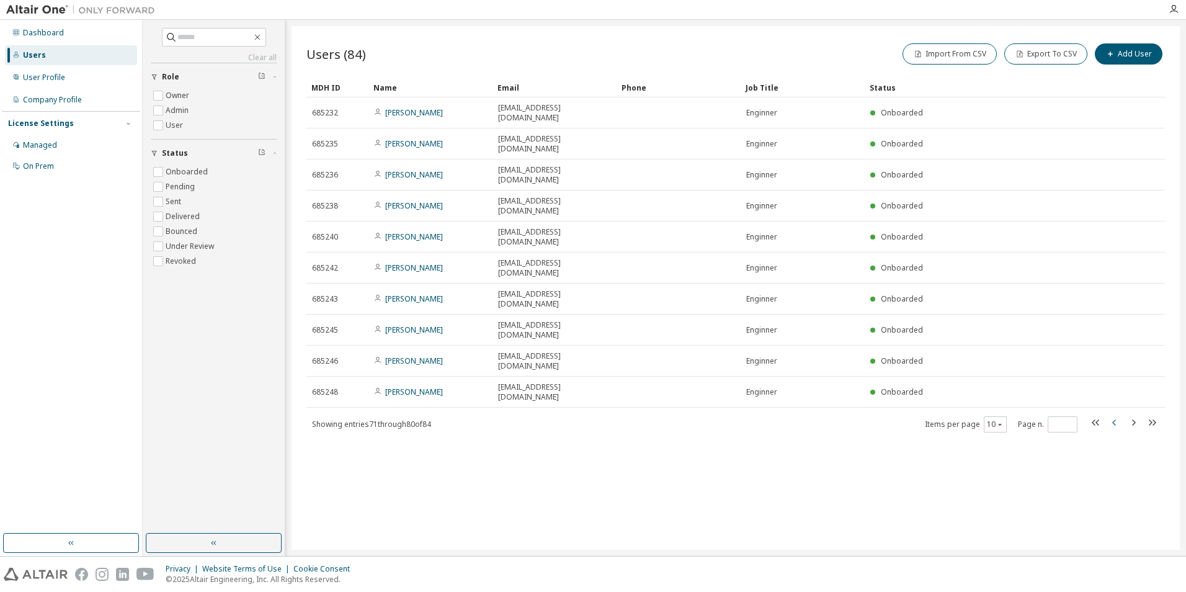
click at [1112, 415] on icon "button" at bounding box center [1114, 422] width 15 height 15
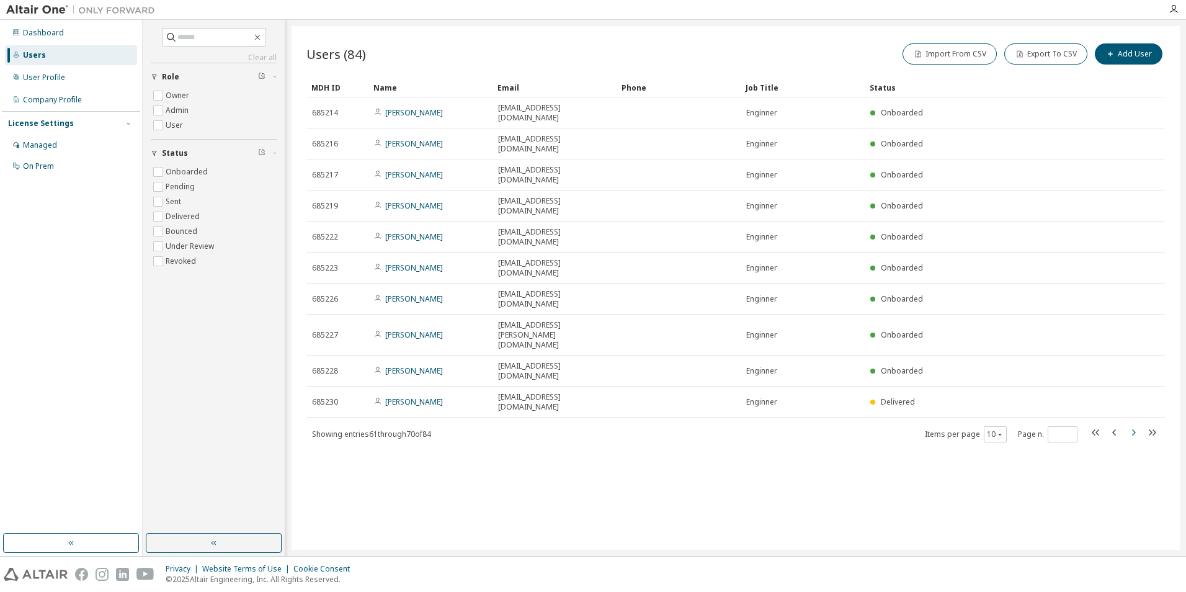
click at [1137, 425] on icon "button" at bounding box center [1133, 432] width 15 height 15
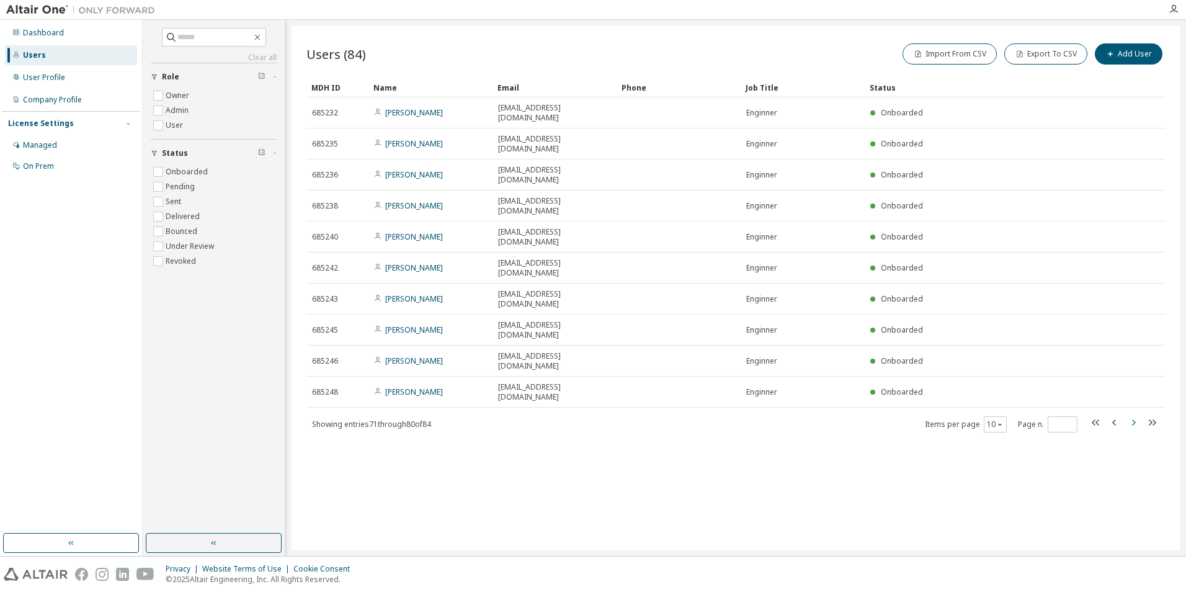
click at [1135, 419] on icon "button" at bounding box center [1134, 422] width 4 height 6
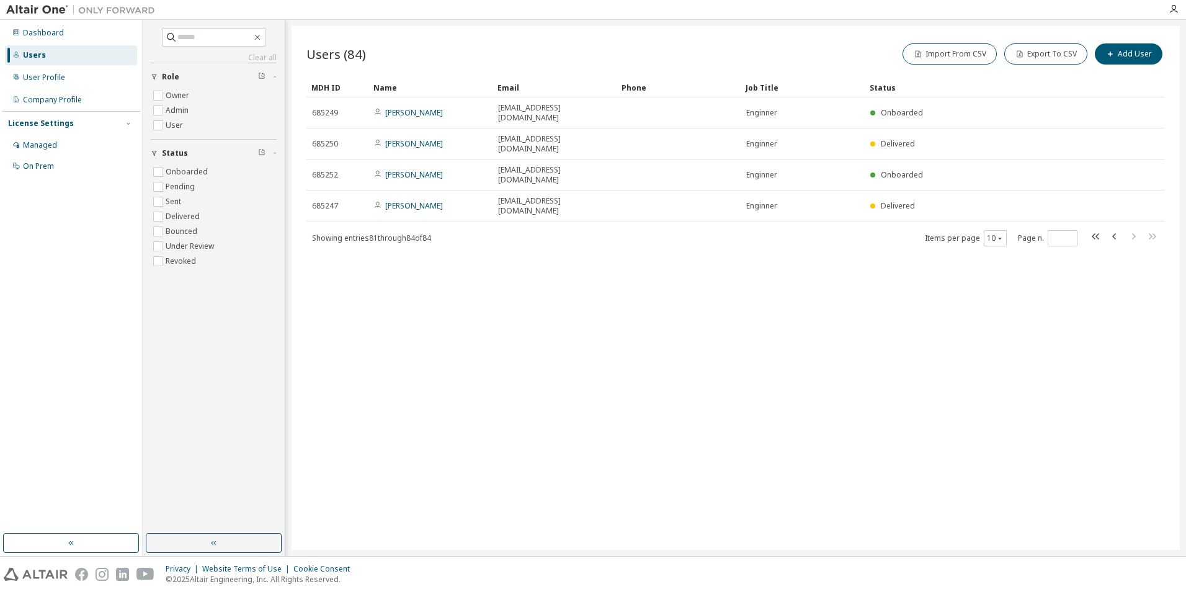
click at [807, 372] on div "Users (84) Import From CSV Export To CSV Add User Clear Load Save Save As Field…" at bounding box center [736, 288] width 888 height 524
click at [1116, 229] on icon "button" at bounding box center [1114, 236] width 15 height 15
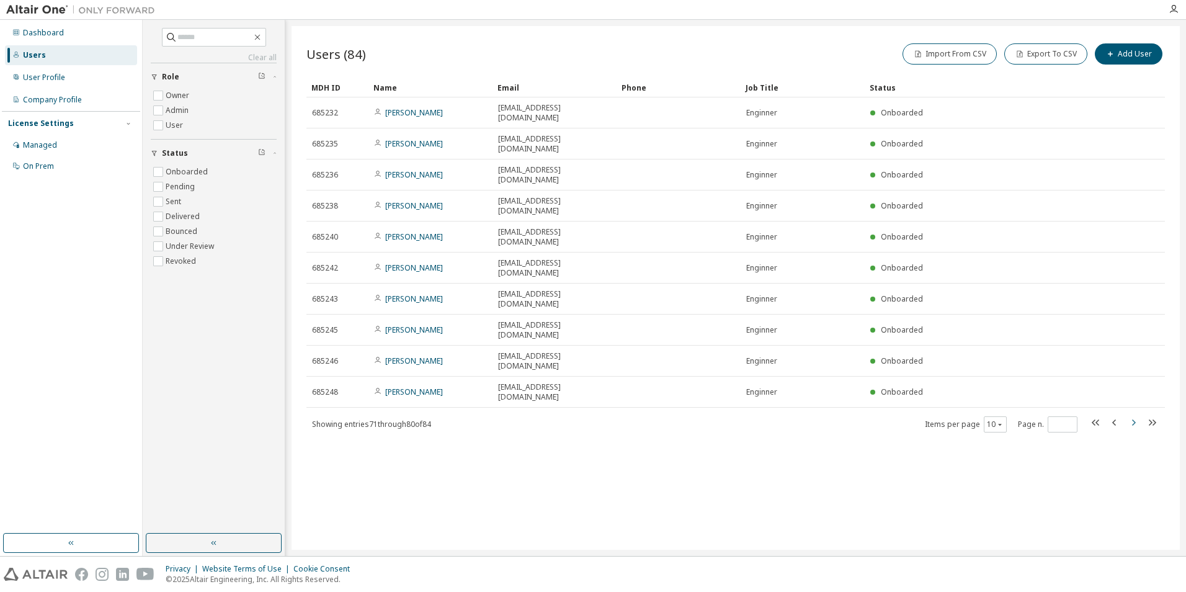
click at [1132, 415] on icon "button" at bounding box center [1133, 422] width 15 height 15
type input "*"
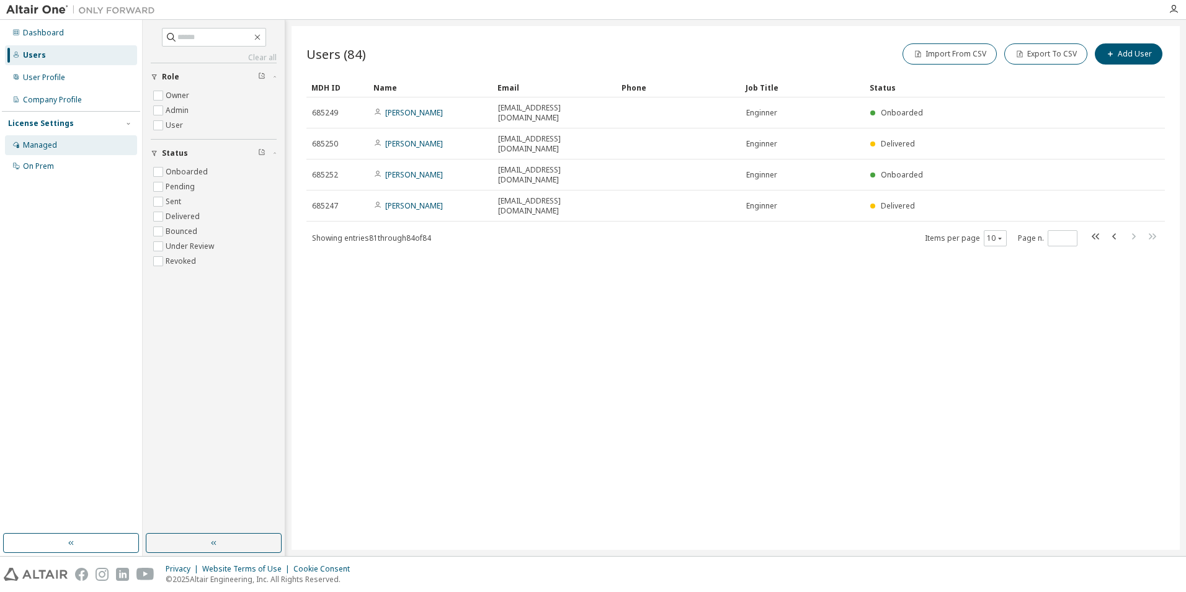
click at [48, 148] on div "Managed" at bounding box center [40, 145] width 34 height 10
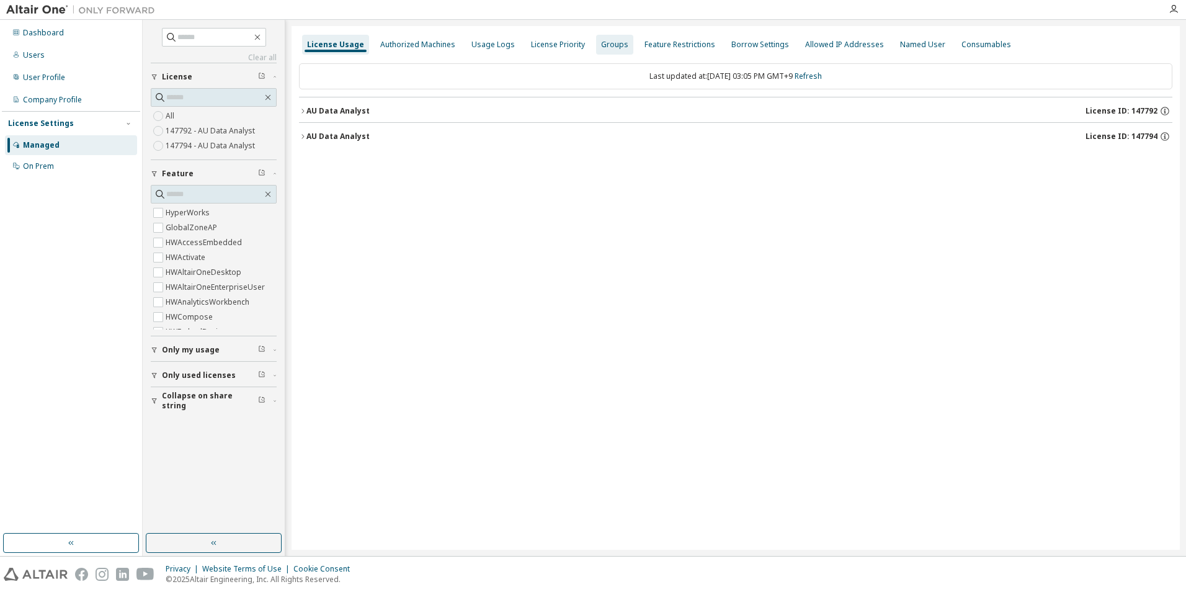
click at [610, 44] on div "Groups" at bounding box center [614, 45] width 27 height 10
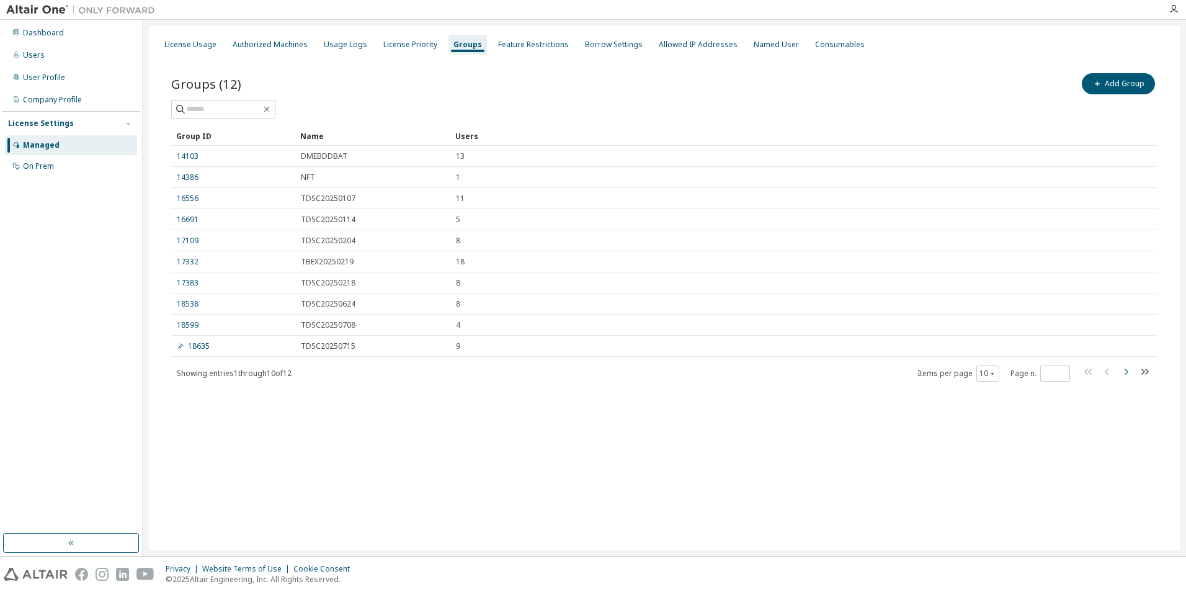
click at [1125, 370] on icon "button" at bounding box center [1127, 372] width 4 height 6
type input "*"
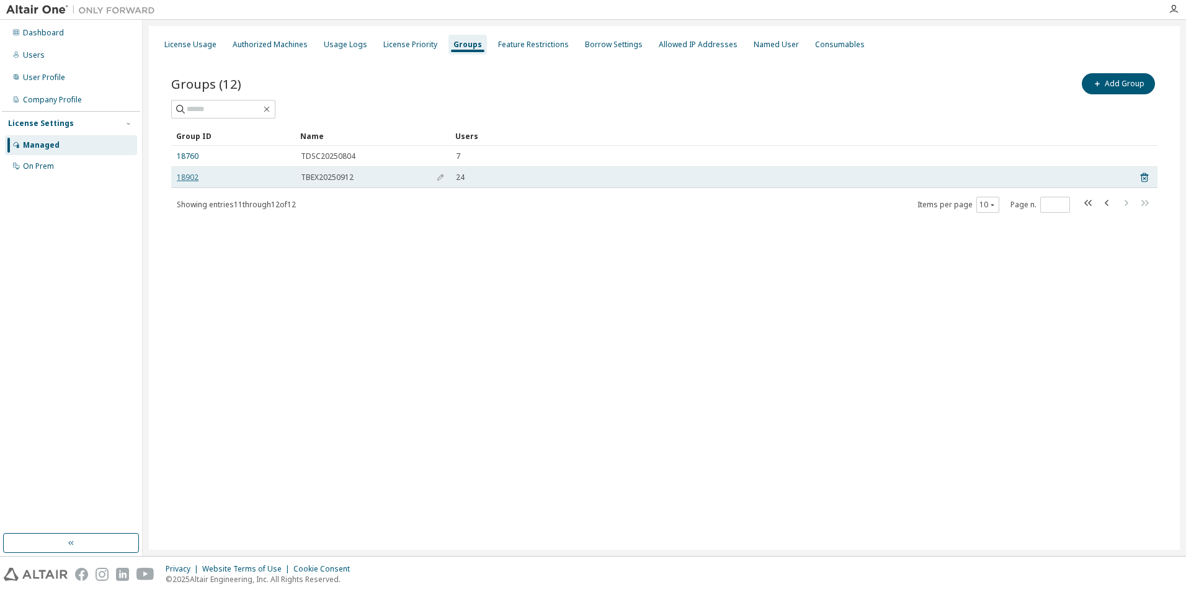
click at [189, 176] on link "18902" at bounding box center [188, 177] width 22 height 10
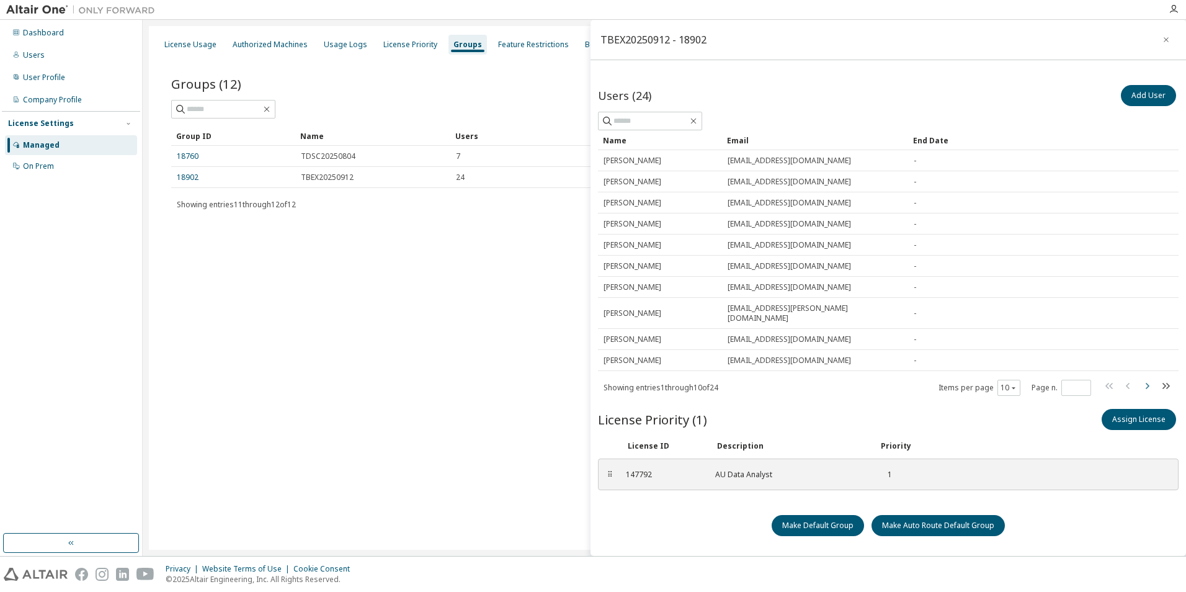
click at [1153, 378] on icon "button" at bounding box center [1147, 385] width 15 height 15
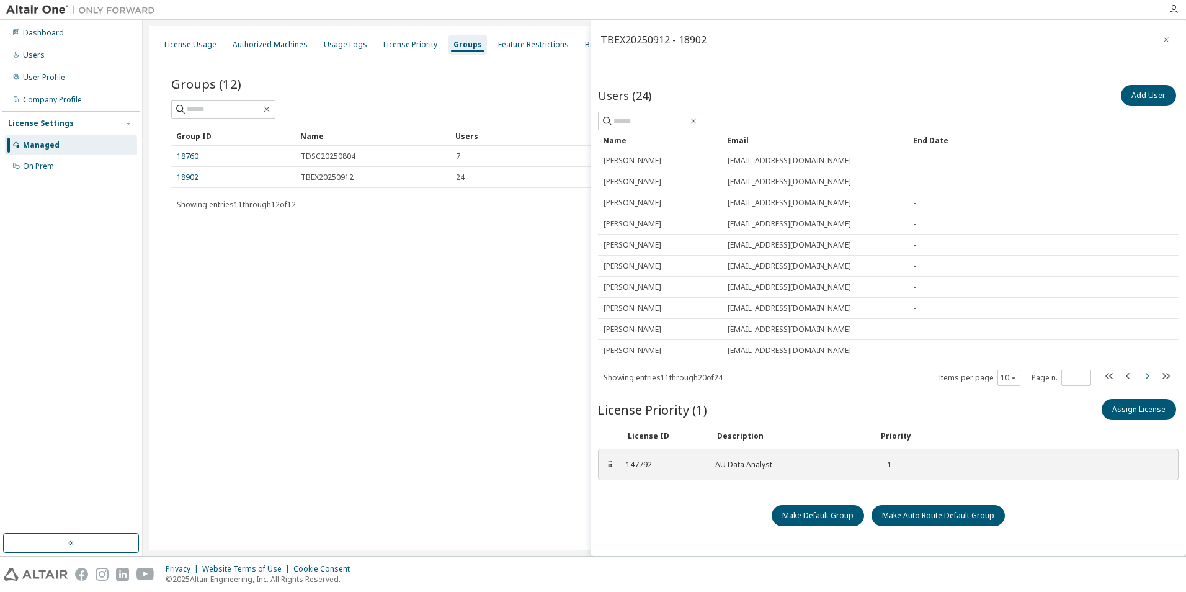
click at [1150, 377] on icon "button" at bounding box center [1147, 376] width 15 height 15
type input "*"
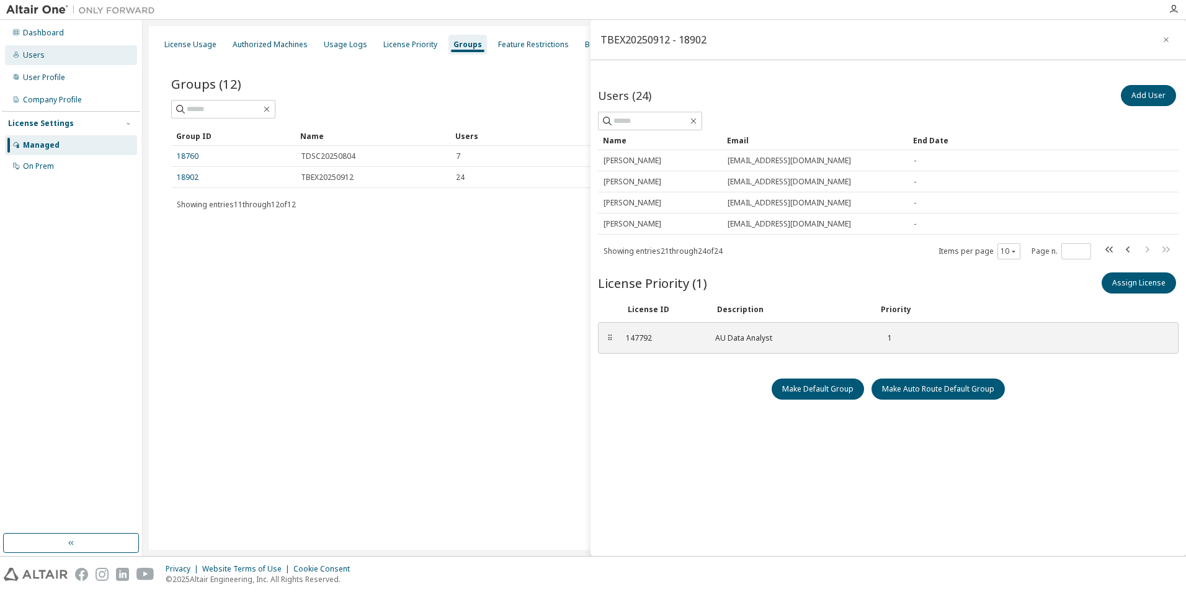
click at [42, 56] on div "Users" at bounding box center [34, 55] width 22 height 10
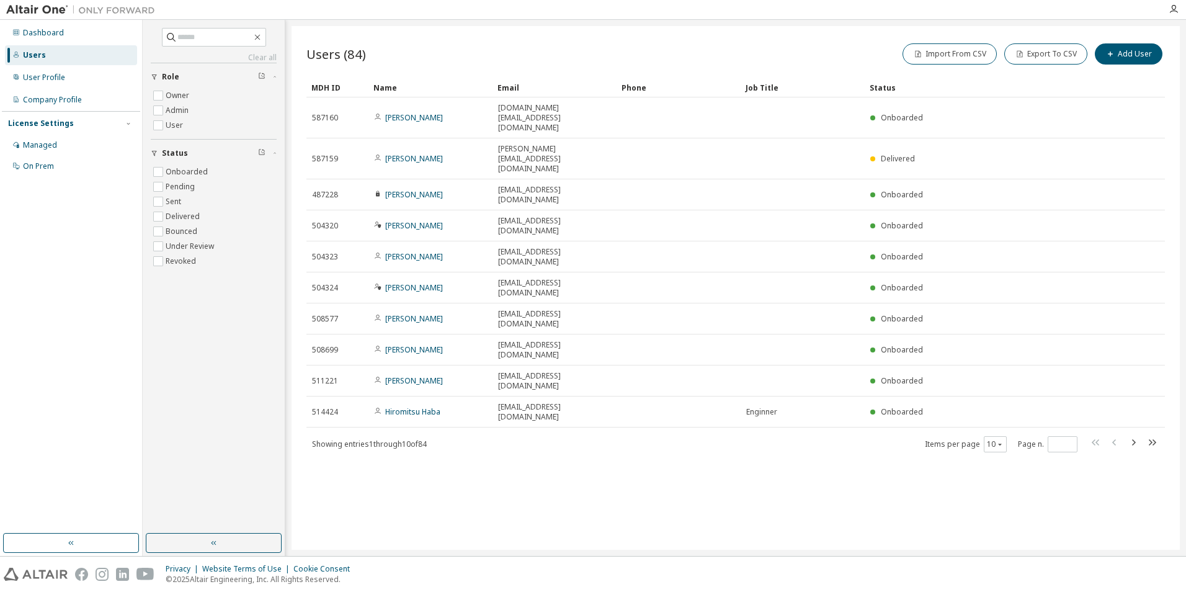
click at [646, 447] on div "Users (84) Import From CSV Export To CSV Add User Clear Load Save Save As Field…" at bounding box center [736, 288] width 888 height 524
click at [1157, 435] on icon "button" at bounding box center [1152, 442] width 15 height 15
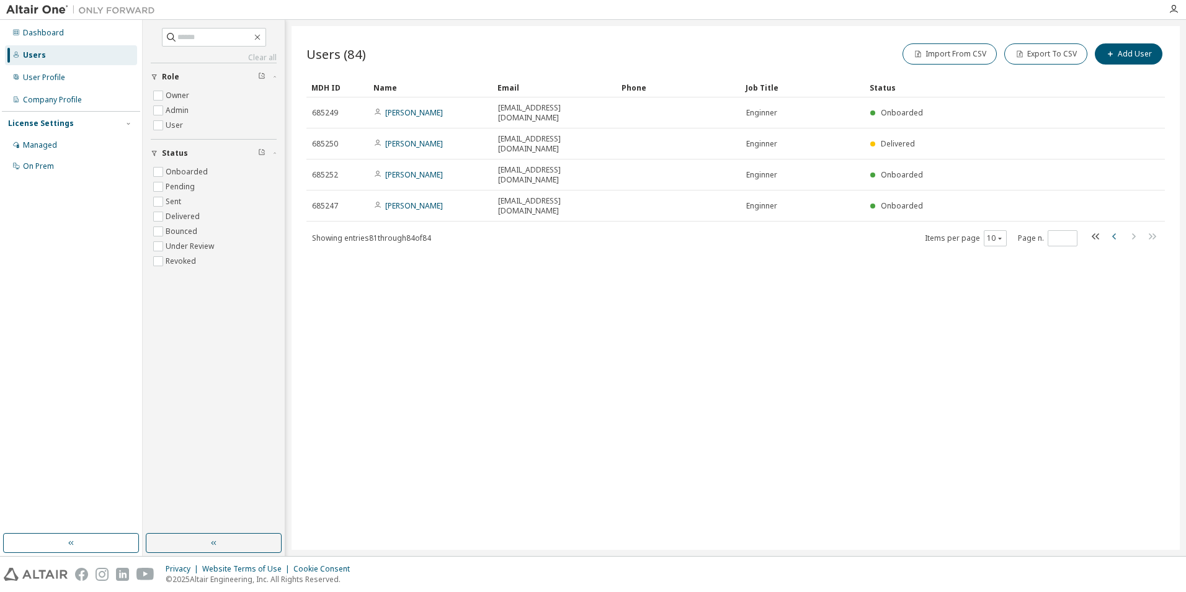
click at [1117, 229] on icon "button" at bounding box center [1114, 236] width 15 height 15
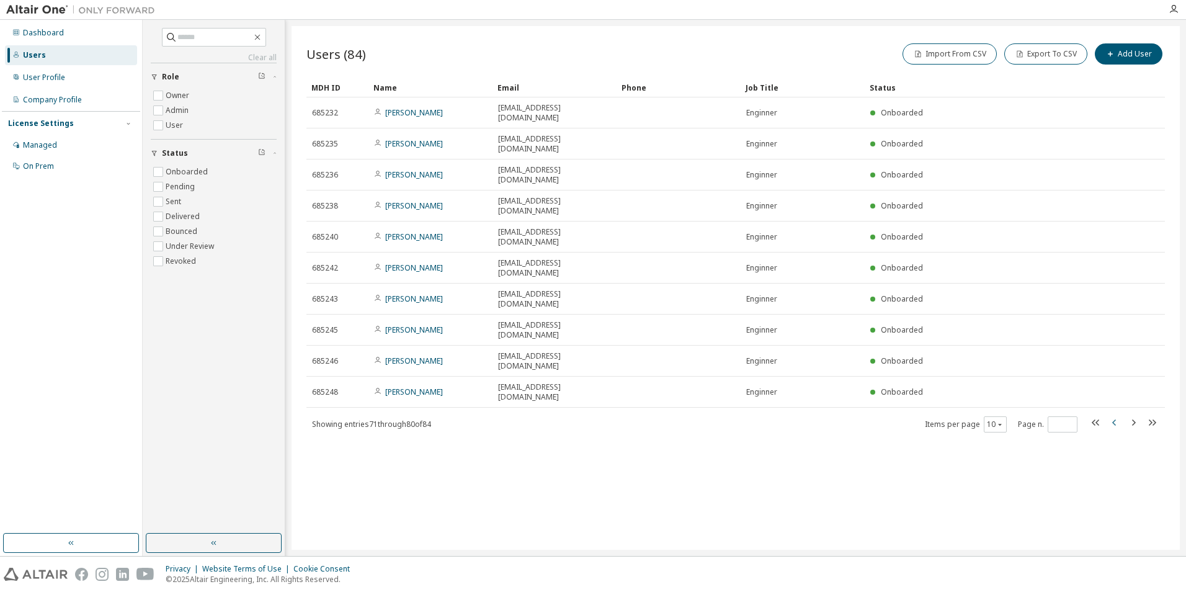
click at [1117, 415] on icon "button" at bounding box center [1114, 422] width 15 height 15
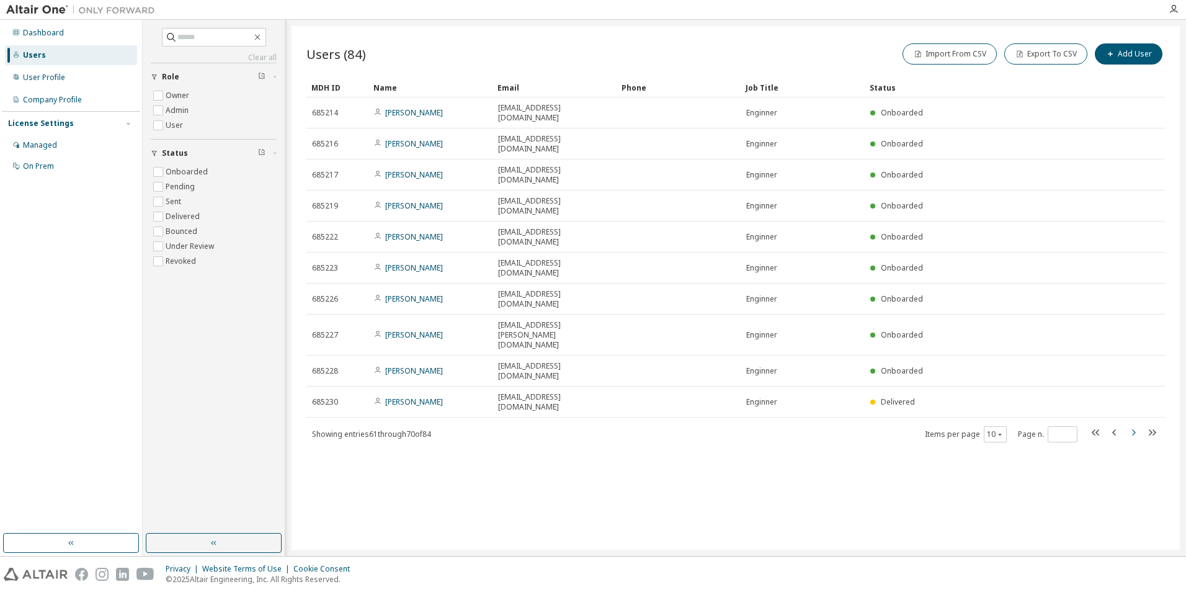
click at [1137, 425] on icon "button" at bounding box center [1133, 432] width 15 height 15
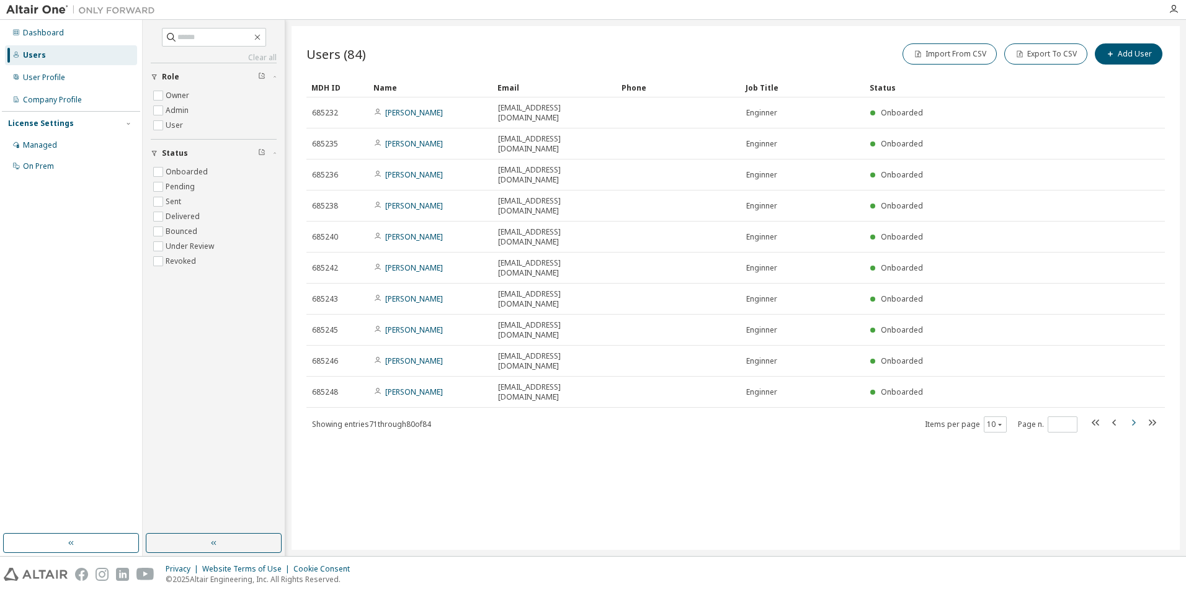
click at [1137, 415] on icon "button" at bounding box center [1133, 422] width 15 height 15
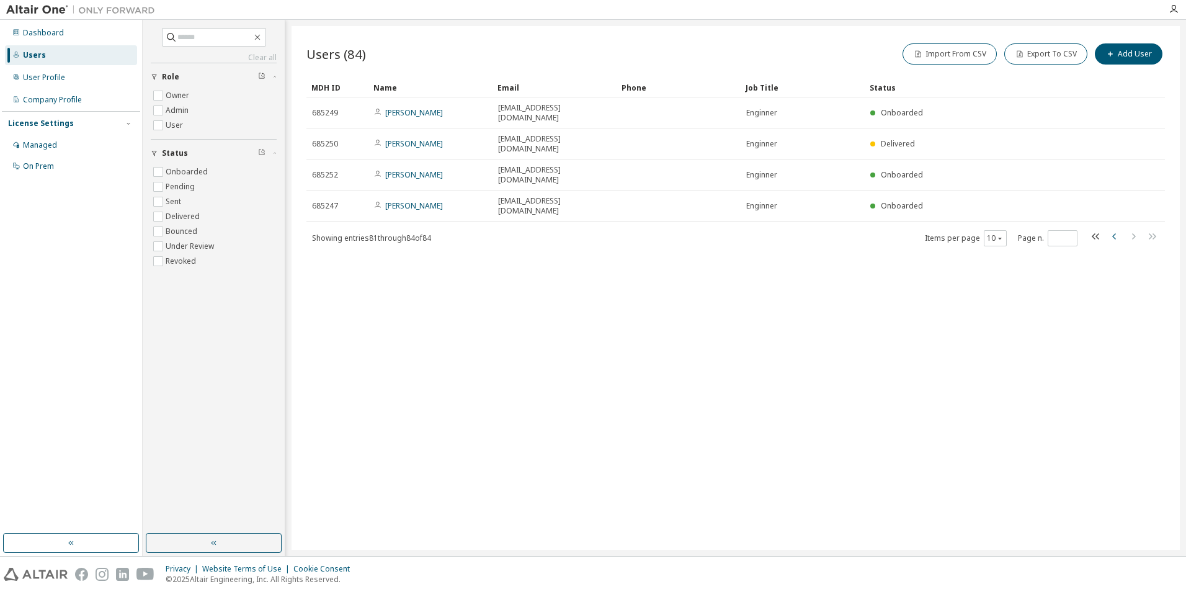
click at [1118, 229] on icon "button" at bounding box center [1114, 236] width 15 height 15
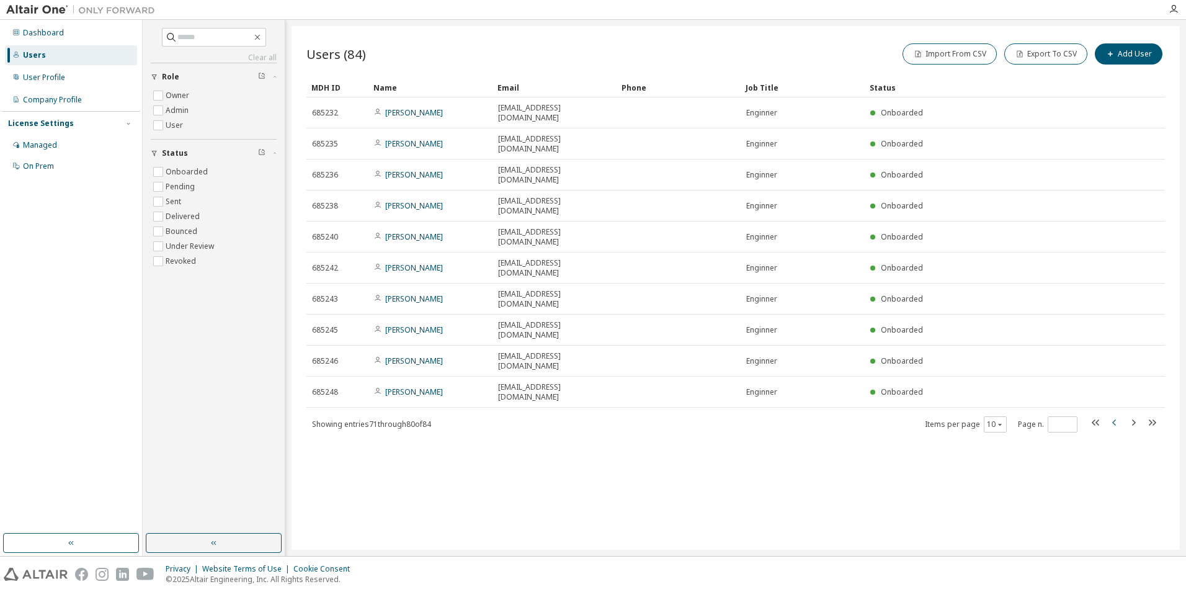
click at [1117, 415] on icon "button" at bounding box center [1114, 422] width 15 height 15
type input "*"
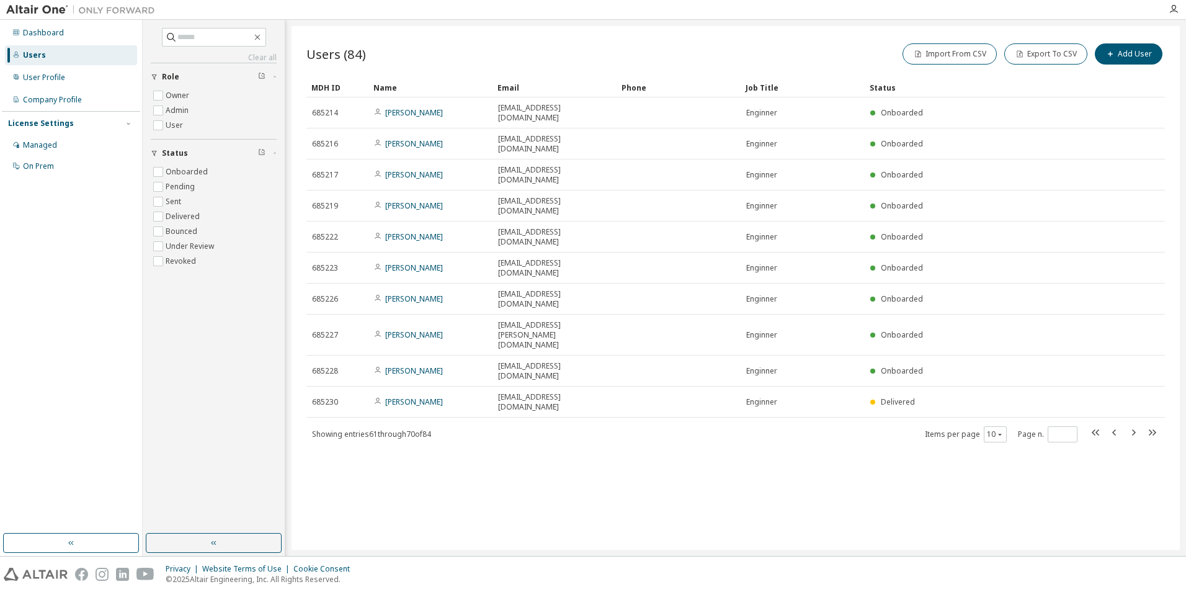
click at [101, 57] on div "Users" at bounding box center [71, 55] width 132 height 20
